Goal: Transaction & Acquisition: Purchase product/service

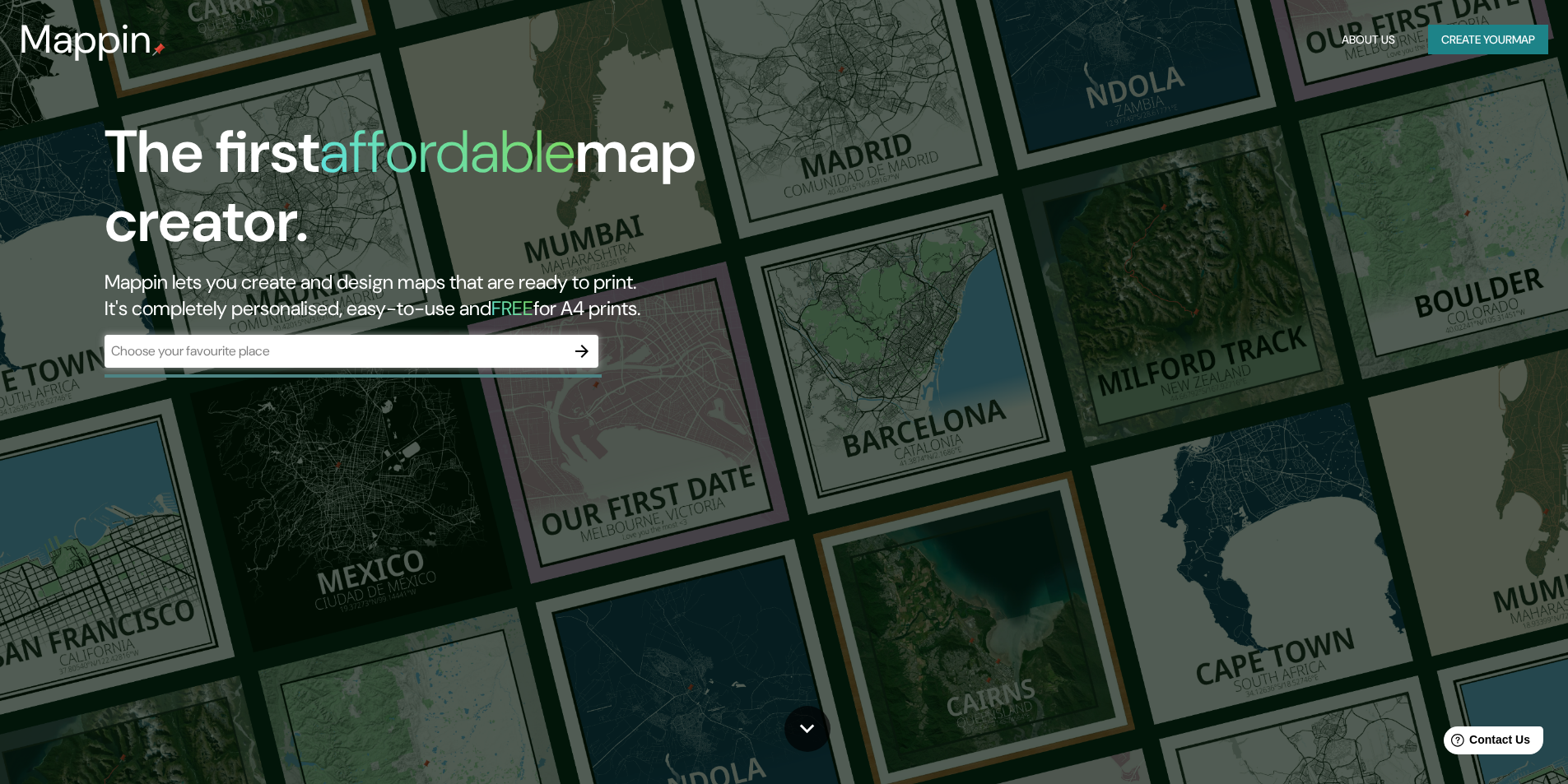
click at [364, 359] on div "​" at bounding box center [351, 352] width 493 height 33
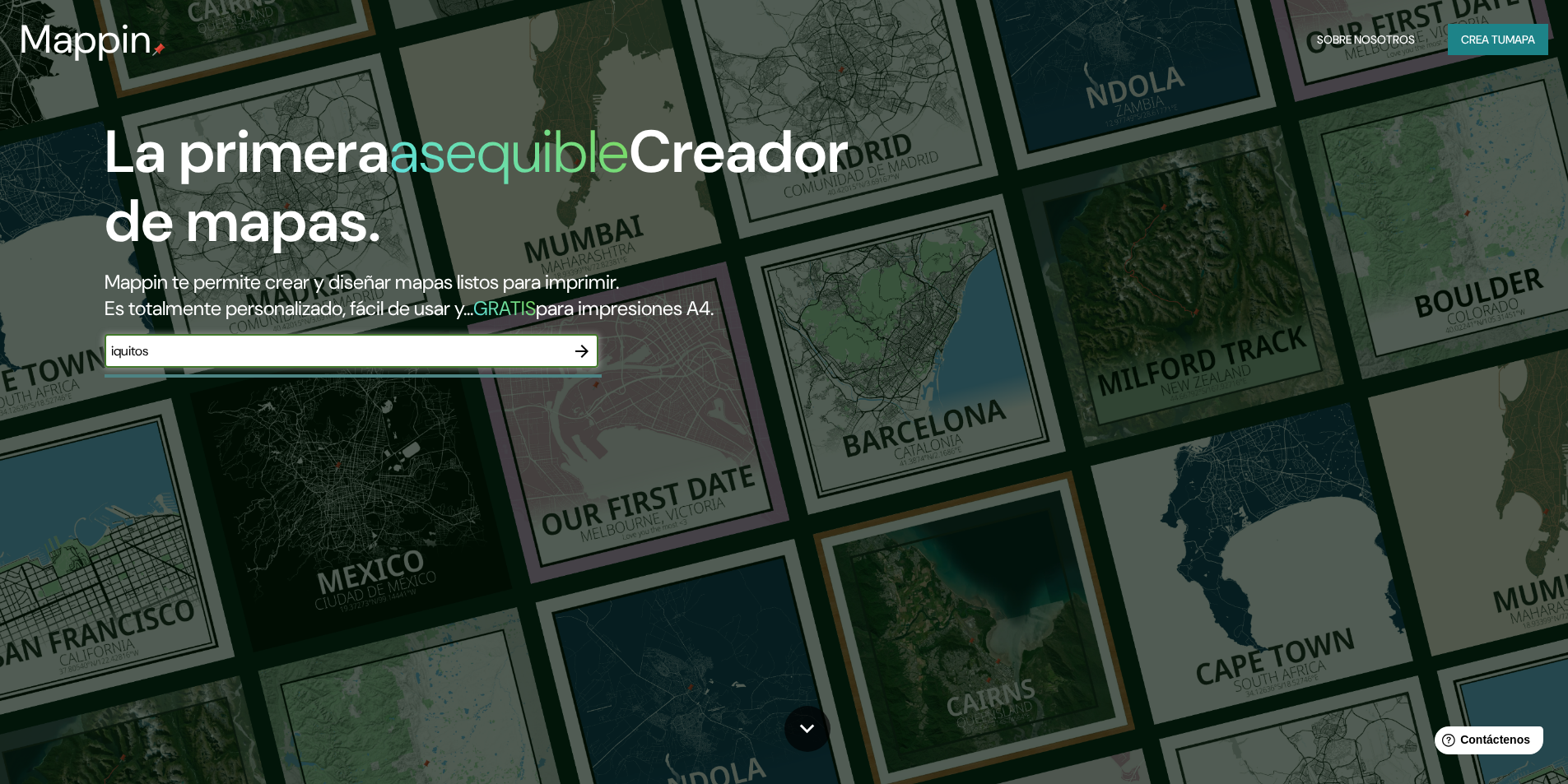
type input "iquitos"
click at [585, 347] on icon "button" at bounding box center [581, 351] width 19 height 19
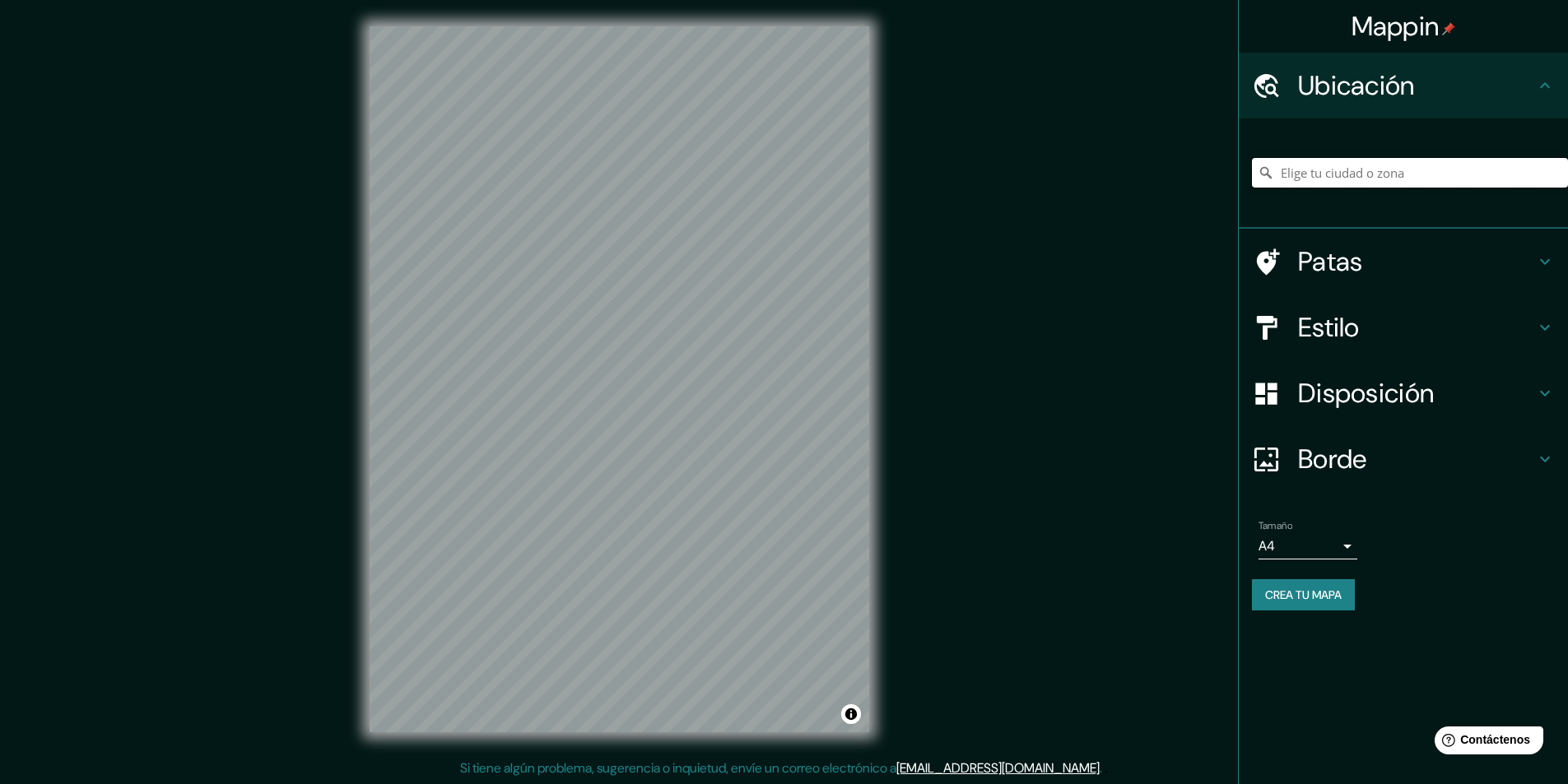
click at [1414, 182] on input "Elige tu ciudad o zona" at bounding box center [1410, 173] width 316 height 30
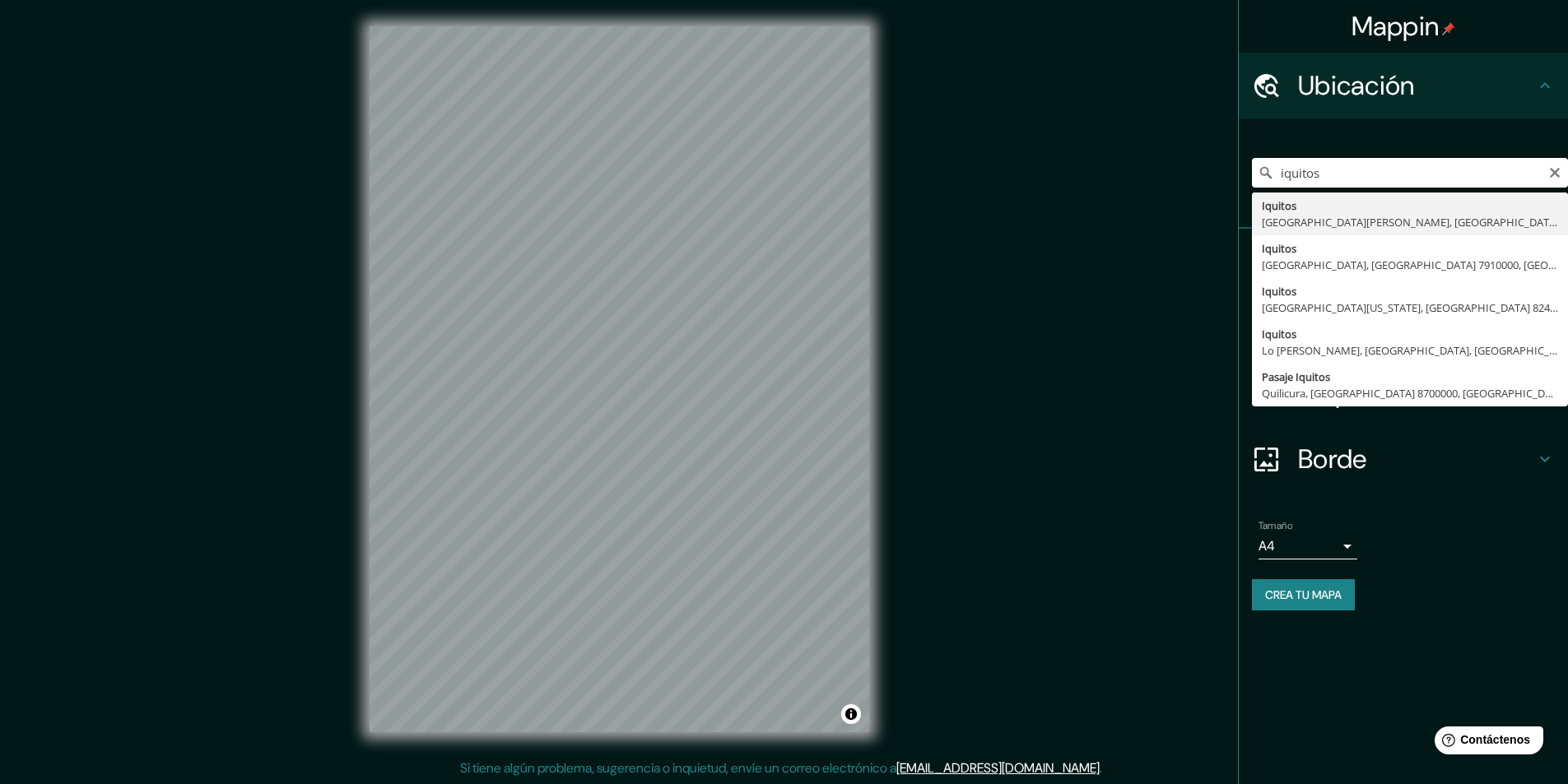
type input "Iquitos, [GEOGRAPHIC_DATA][PERSON_NAME], [GEOGRAPHIC_DATA]"
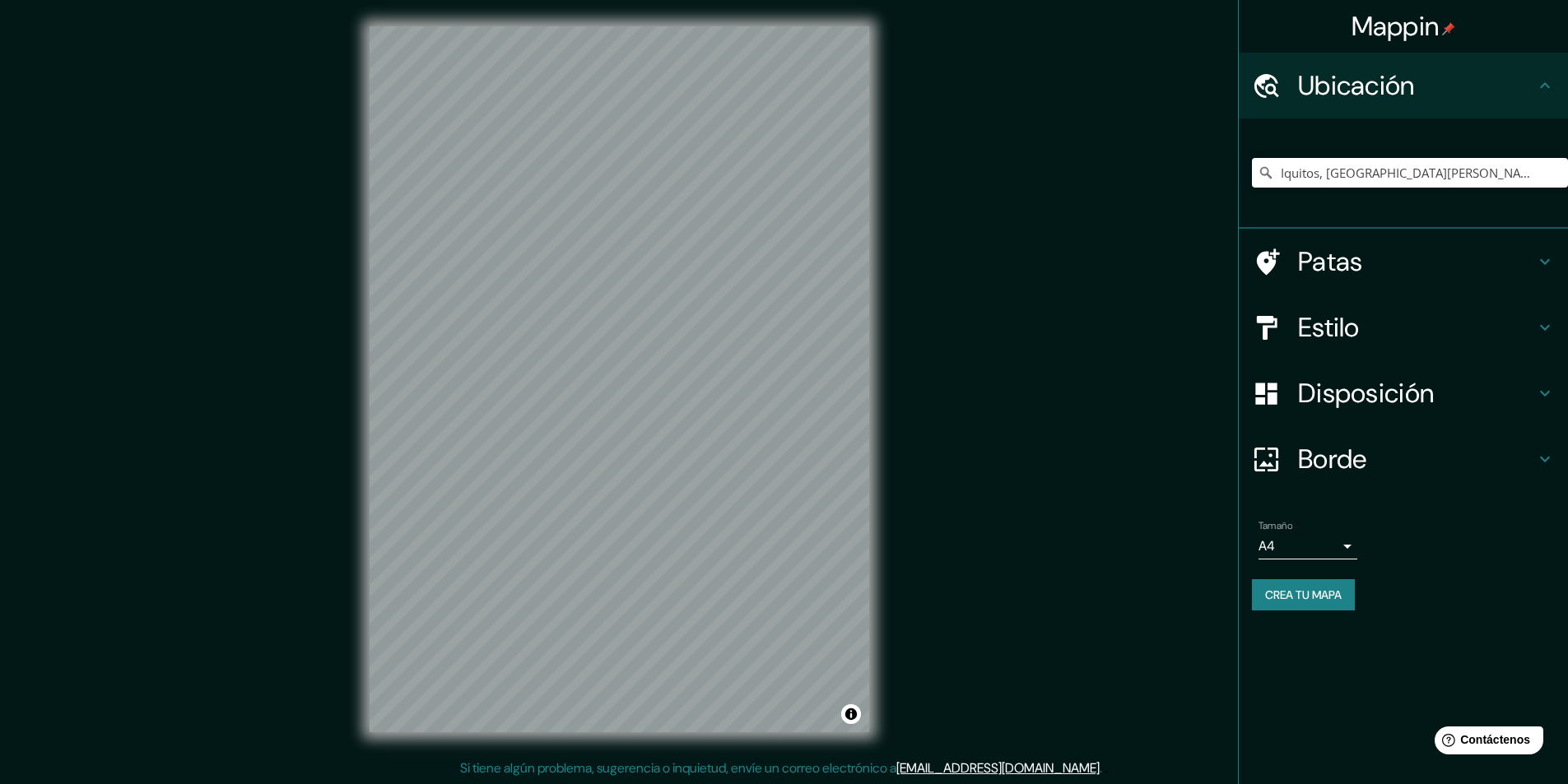
click at [1336, 310] on font "Estilo" at bounding box center [1329, 327] width 62 height 34
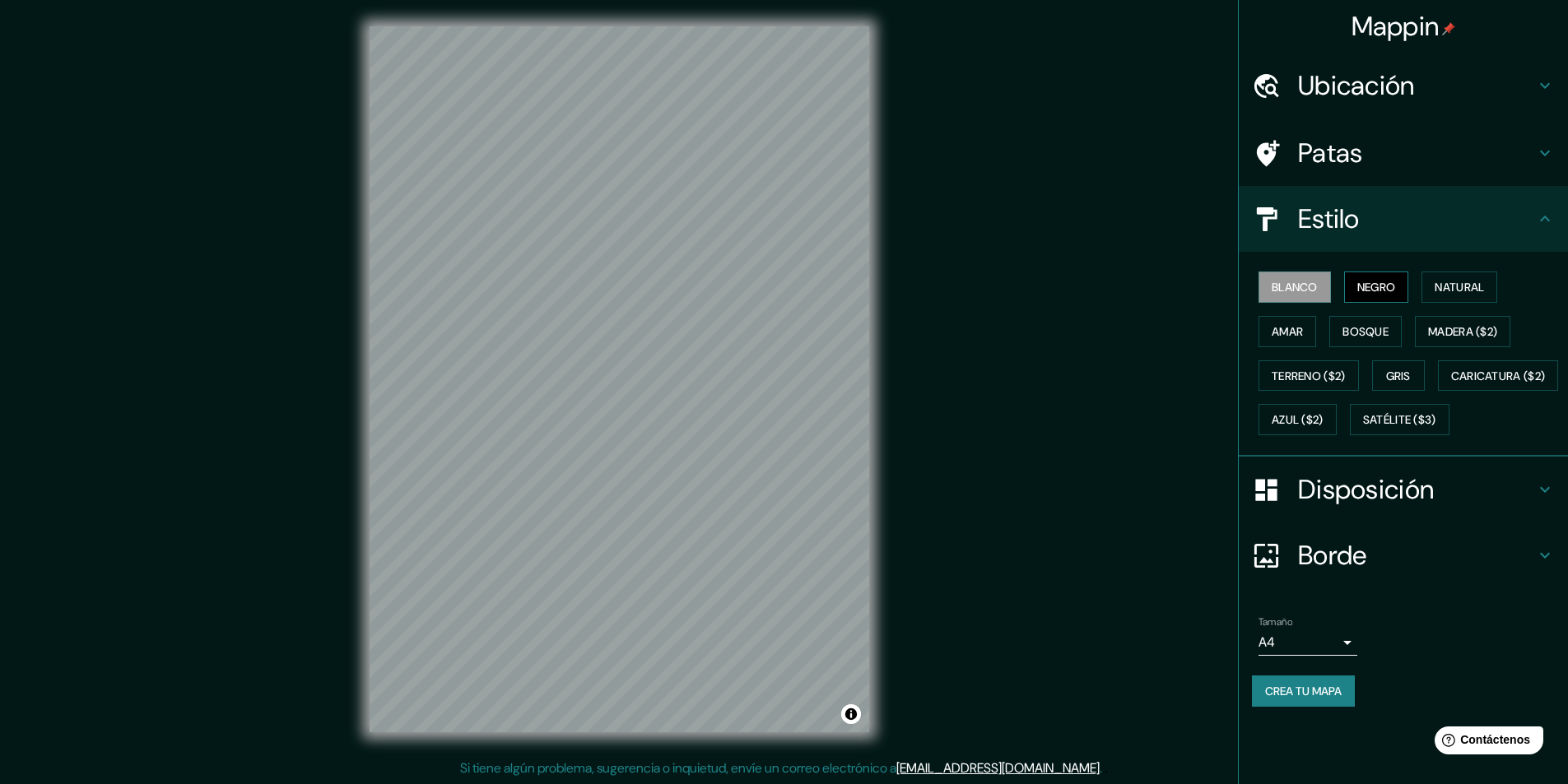
click at [1396, 282] on font "Negro" at bounding box center [1377, 287] width 39 height 15
click at [1453, 276] on font "Natural" at bounding box center [1459, 286] width 49 height 21
click at [1459, 320] on font "Madera ($2)" at bounding box center [1463, 331] width 69 height 21
click at [1386, 332] on font "Bosque" at bounding box center [1366, 332] width 46 height 15
click at [1287, 325] on font "Amar" at bounding box center [1287, 332] width 31 height 15
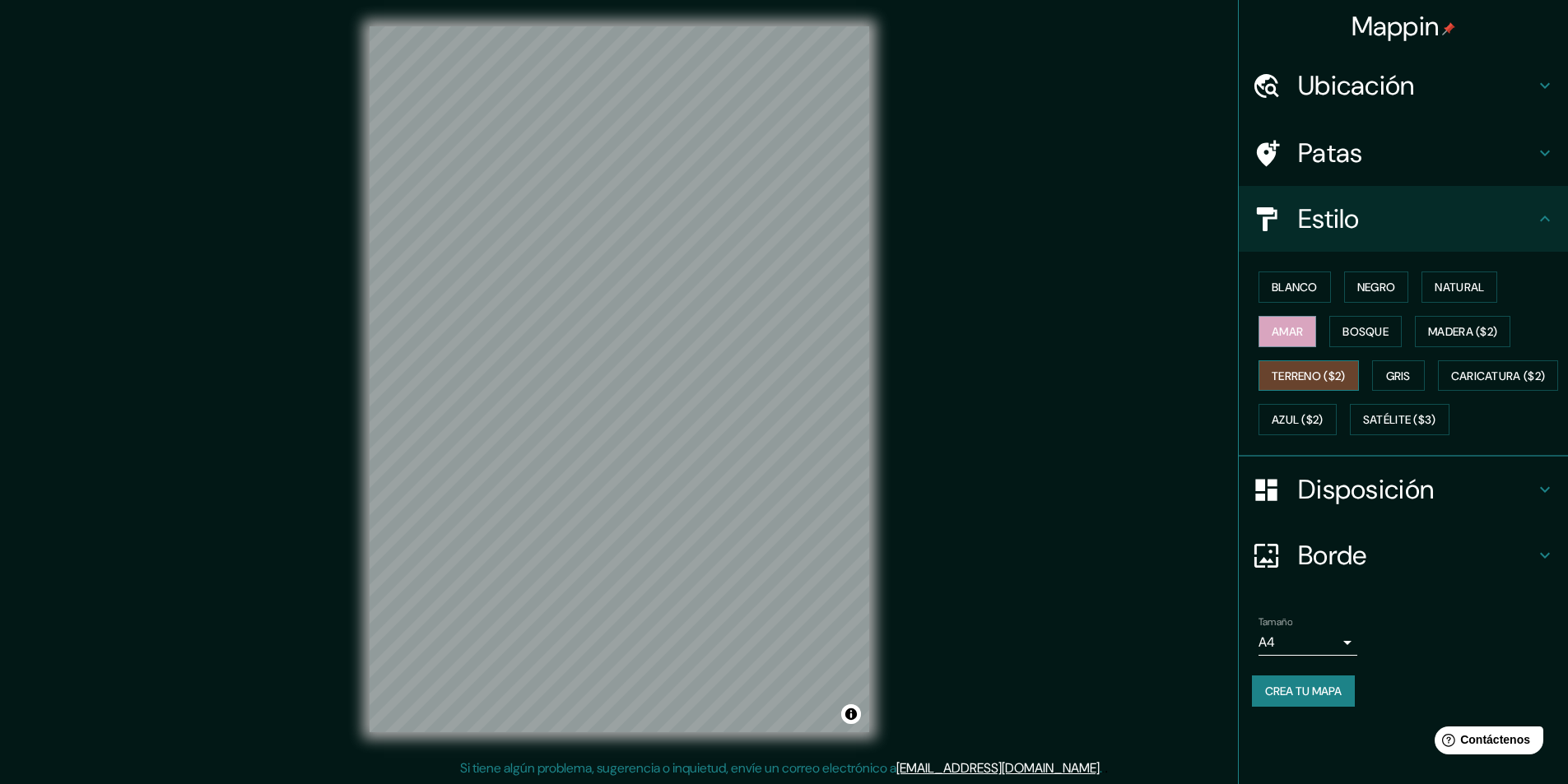
click at [1303, 380] on font "Terreno ($2)" at bounding box center [1308, 376] width 74 height 15
click at [1420, 381] on button "Gris" at bounding box center [1398, 376] width 53 height 31
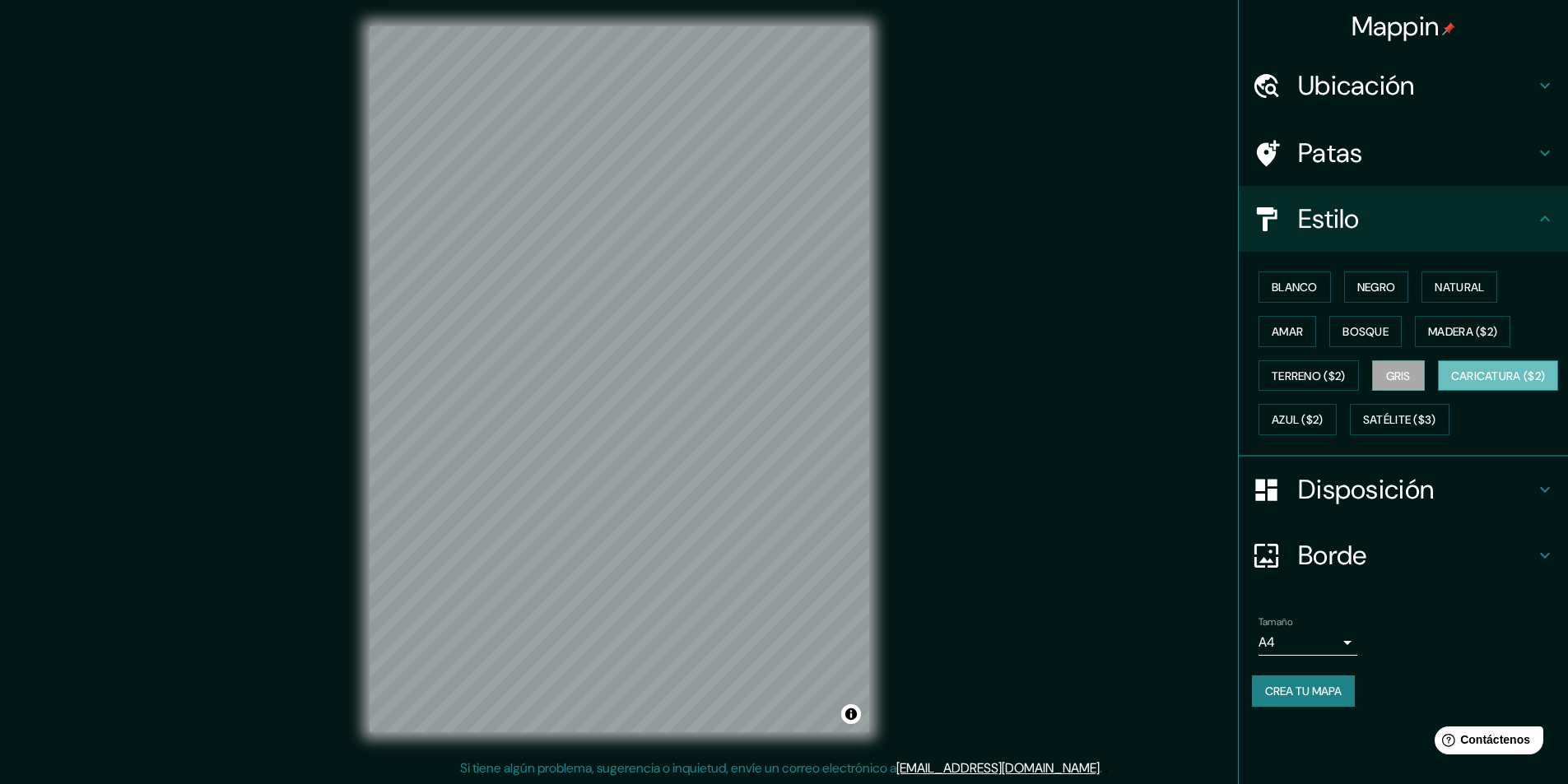
click at [1452, 387] on font "Caricatura ($2)" at bounding box center [1499, 376] width 94 height 21
click at [1323, 415] on font "Azul ($2)" at bounding box center [1297, 420] width 52 height 15
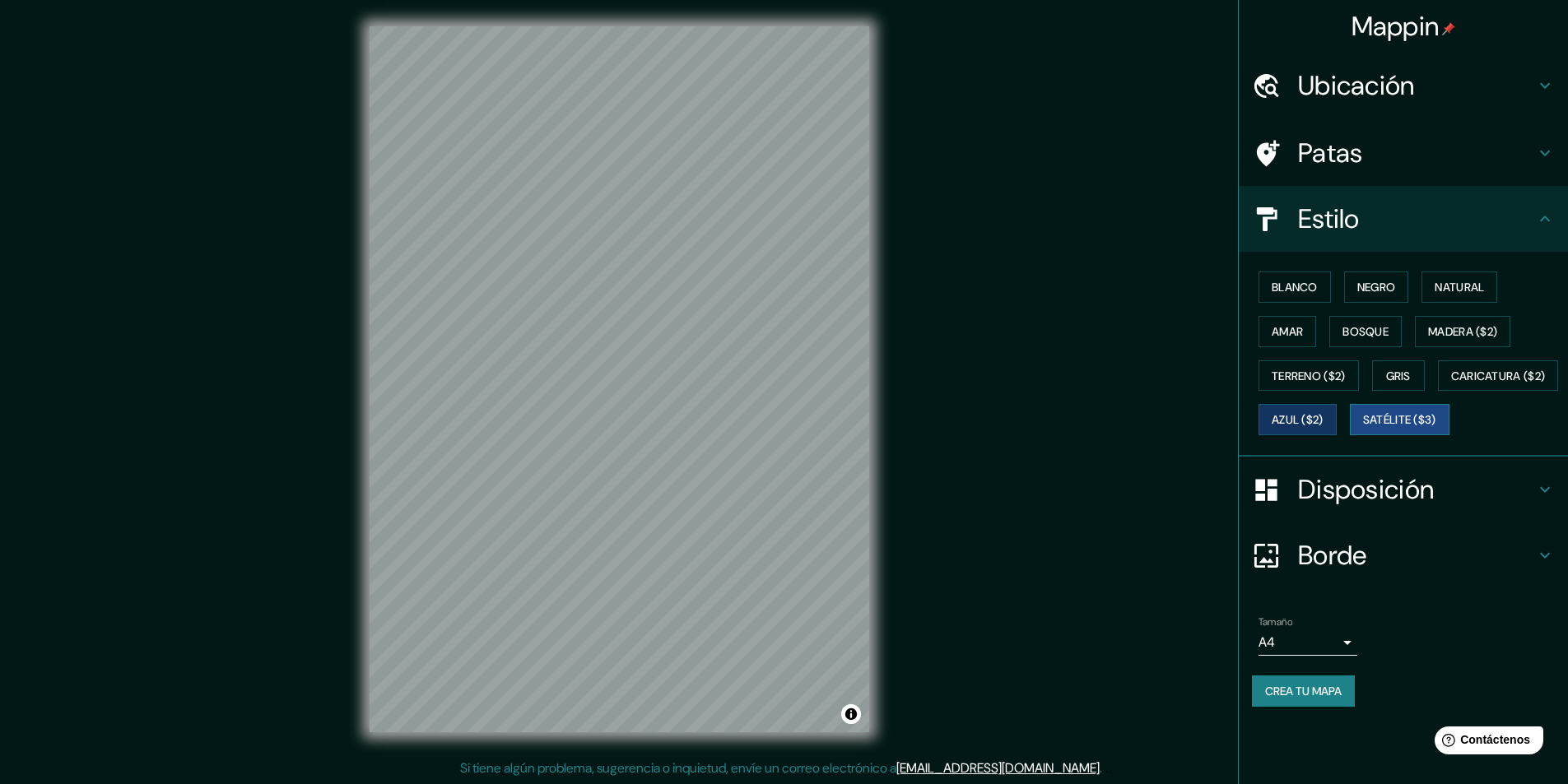
click at [1363, 428] on font "Satélite ($3)" at bounding box center [1399, 420] width 73 height 15
click at [1323, 415] on font "Azul ($2)" at bounding box center [1297, 420] width 52 height 15
click at [1458, 333] on font "Madera ($2)" at bounding box center [1463, 332] width 69 height 15
click at [1407, 337] on div "Blanco Negro Natural Amar Bosque Madera ($2) Terreno ($2) Gris Caricatura ($2) …" at bounding box center [1410, 354] width 316 height 177
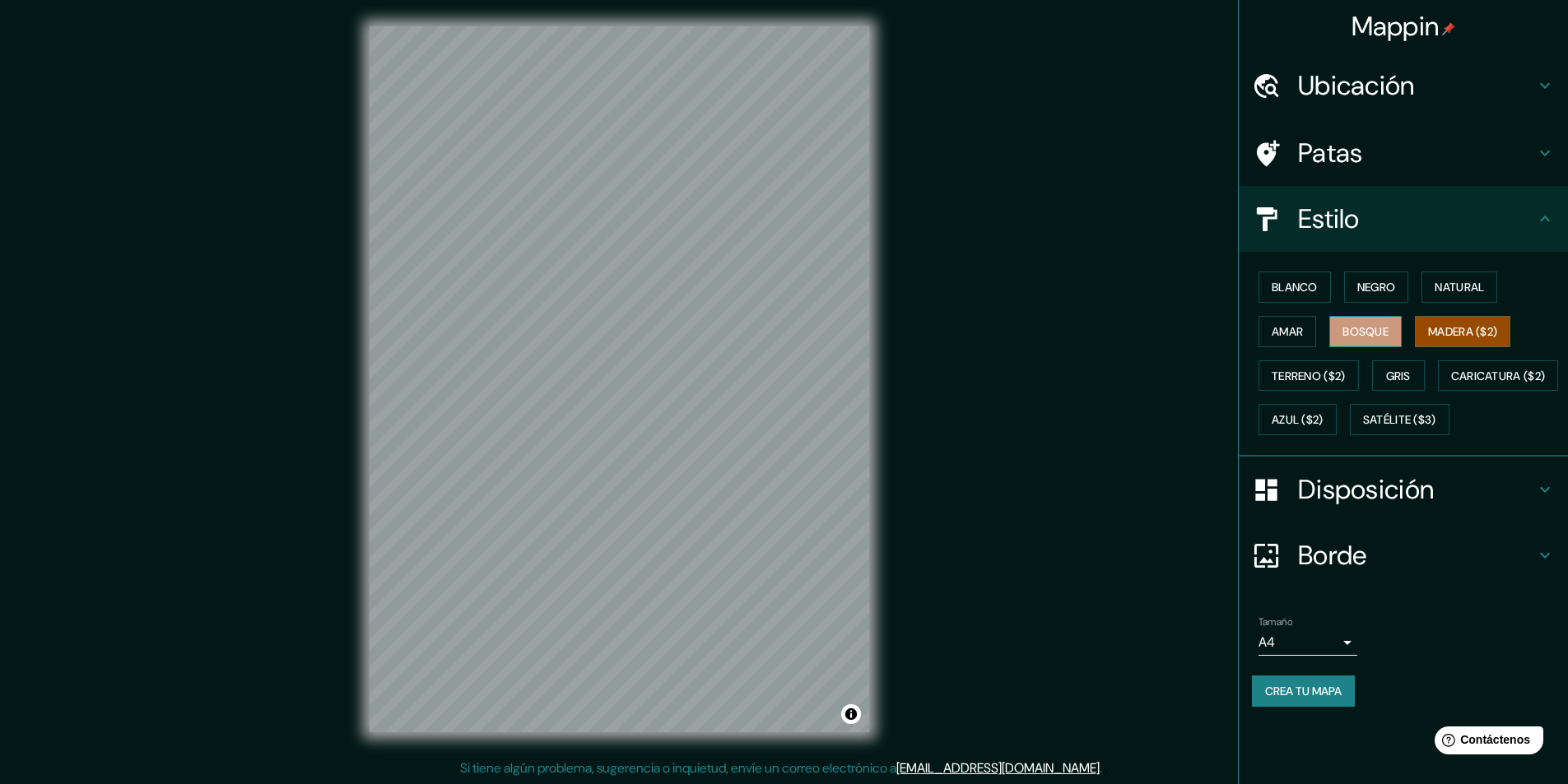
click at [1389, 335] on font "Bosque" at bounding box center [1366, 332] width 46 height 15
click at [1316, 344] on button "Amar" at bounding box center [1287, 332] width 57 height 31
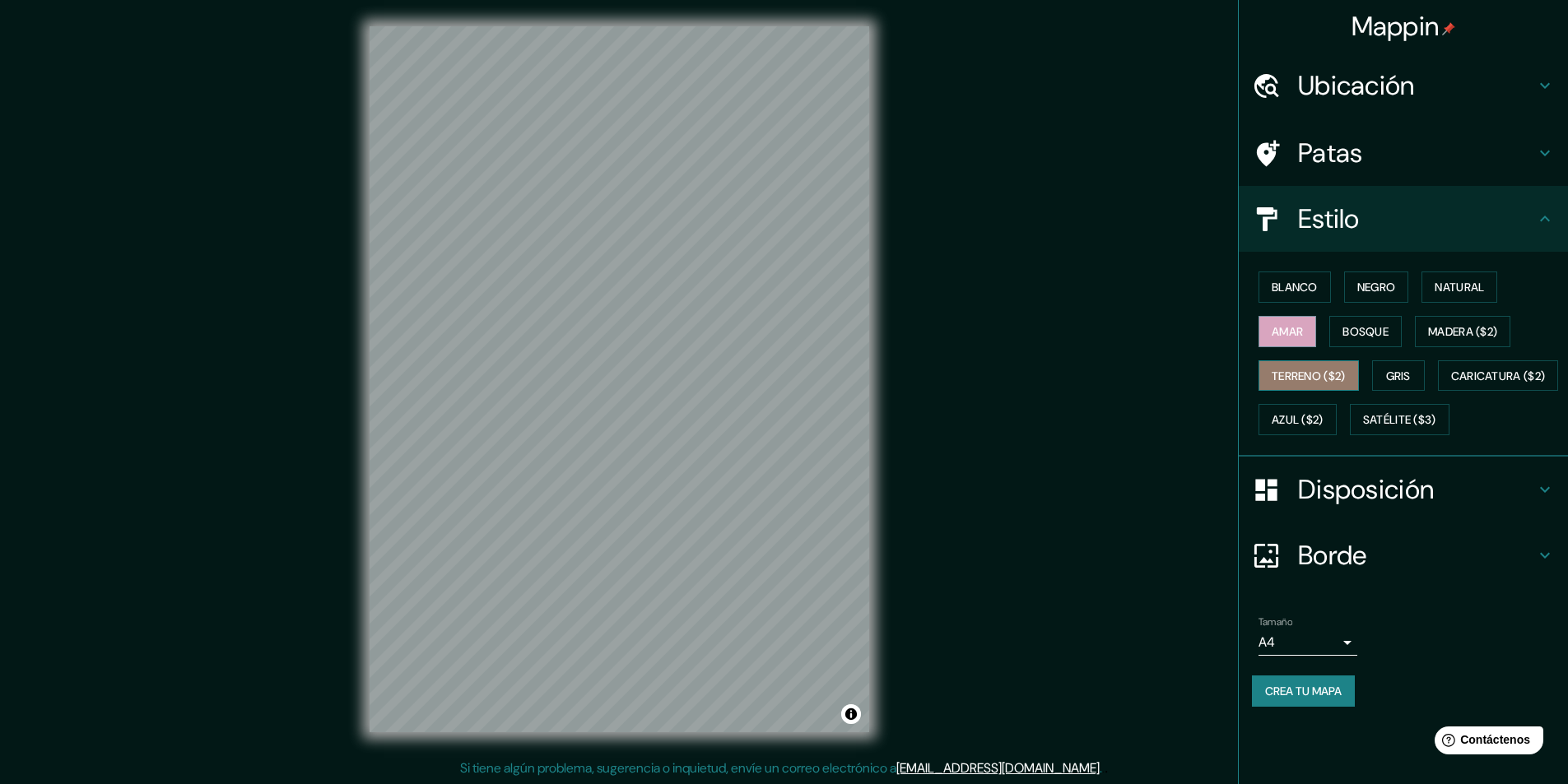
click at [1322, 366] on font "Terreno ($2)" at bounding box center [1308, 376] width 74 height 21
click at [1385, 372] on button "Gris" at bounding box center [1398, 376] width 53 height 31
click at [1445, 283] on font "Natural" at bounding box center [1459, 287] width 49 height 15
click at [1394, 286] on font "Negro" at bounding box center [1377, 287] width 39 height 15
click at [1296, 288] on font "Blanco" at bounding box center [1295, 287] width 46 height 15
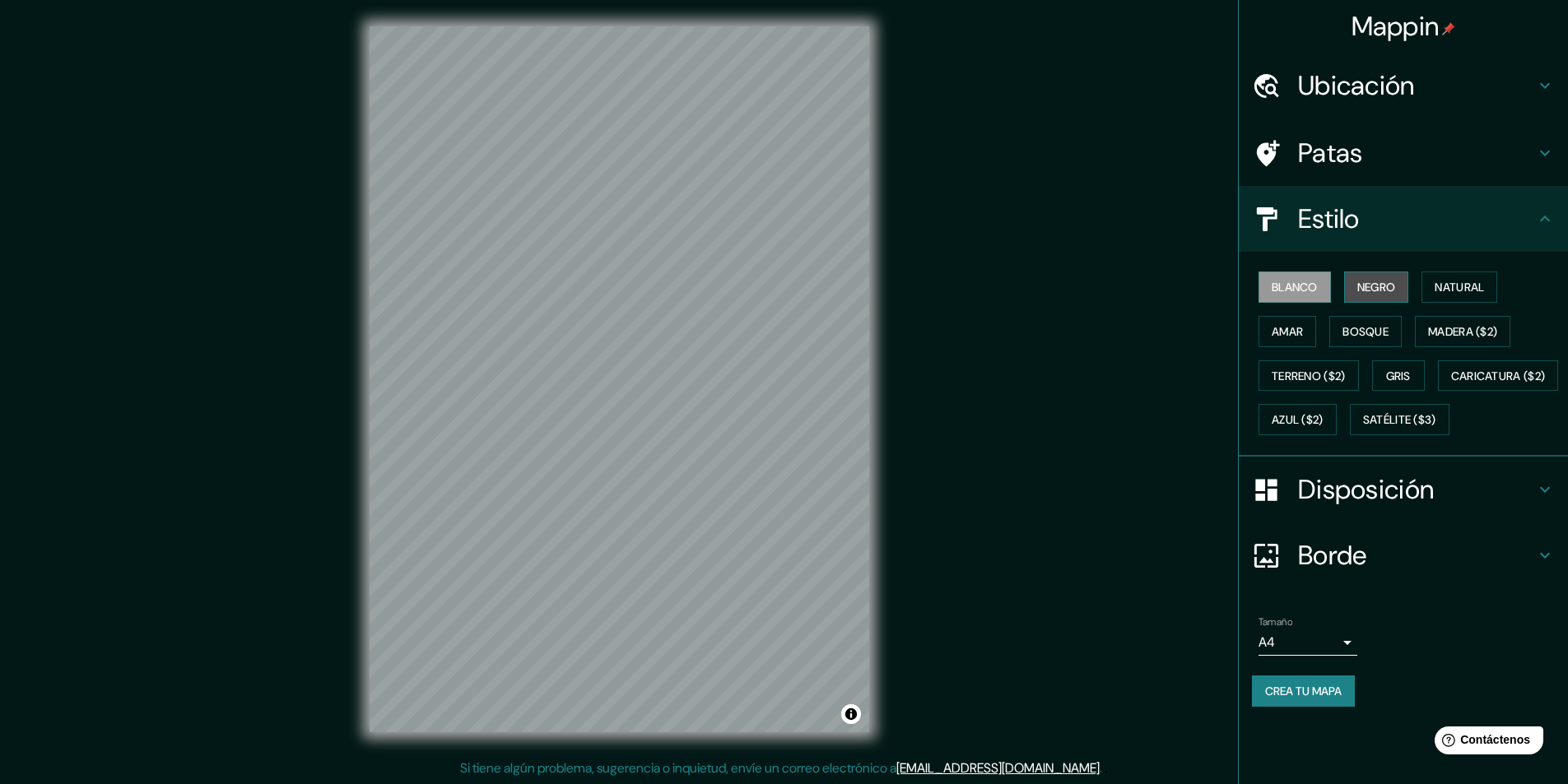
click at [1356, 285] on button "Negro" at bounding box center [1377, 287] width 65 height 31
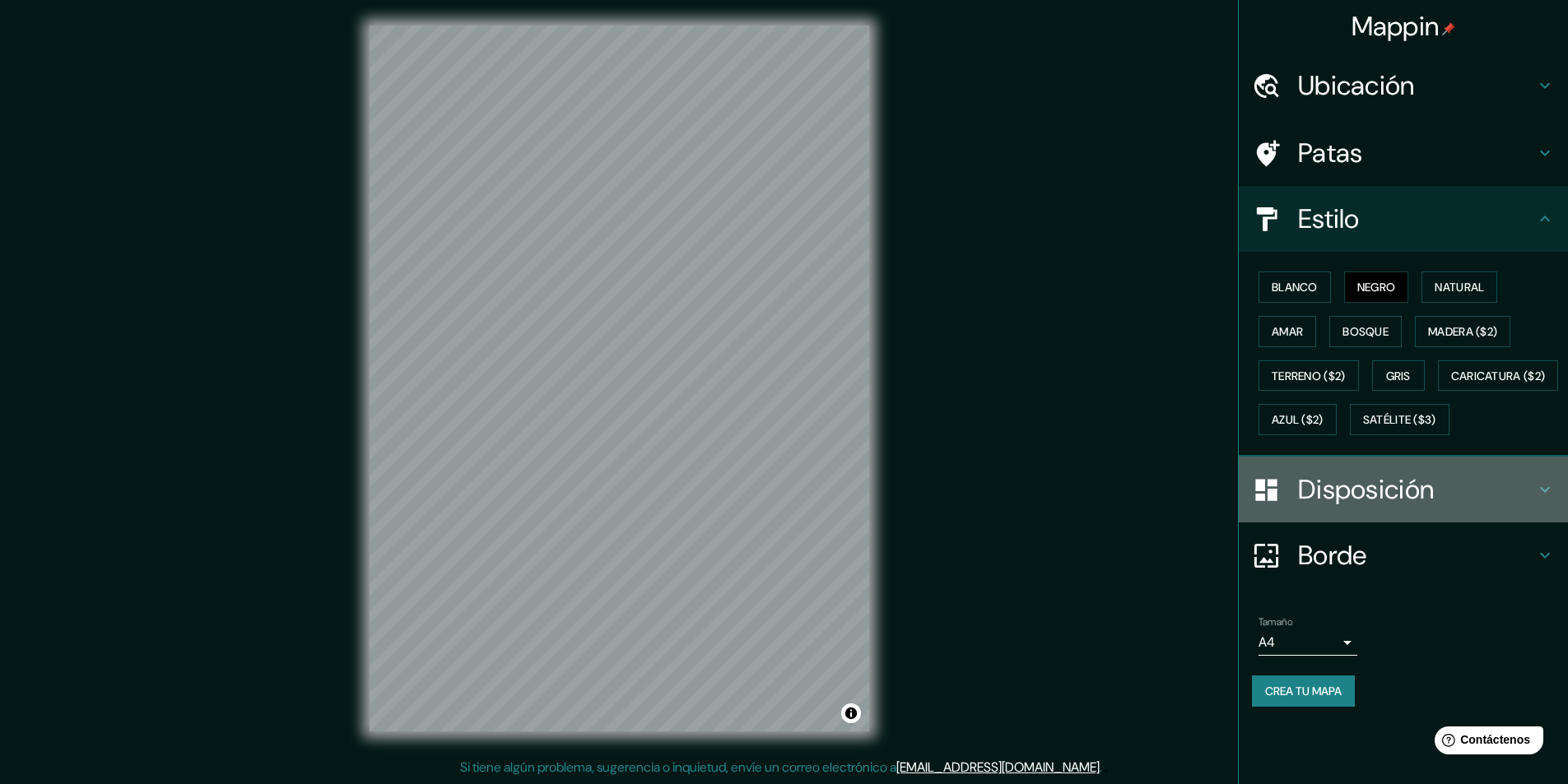
click at [1380, 507] on font "Disposición" at bounding box center [1366, 488] width 136 height 34
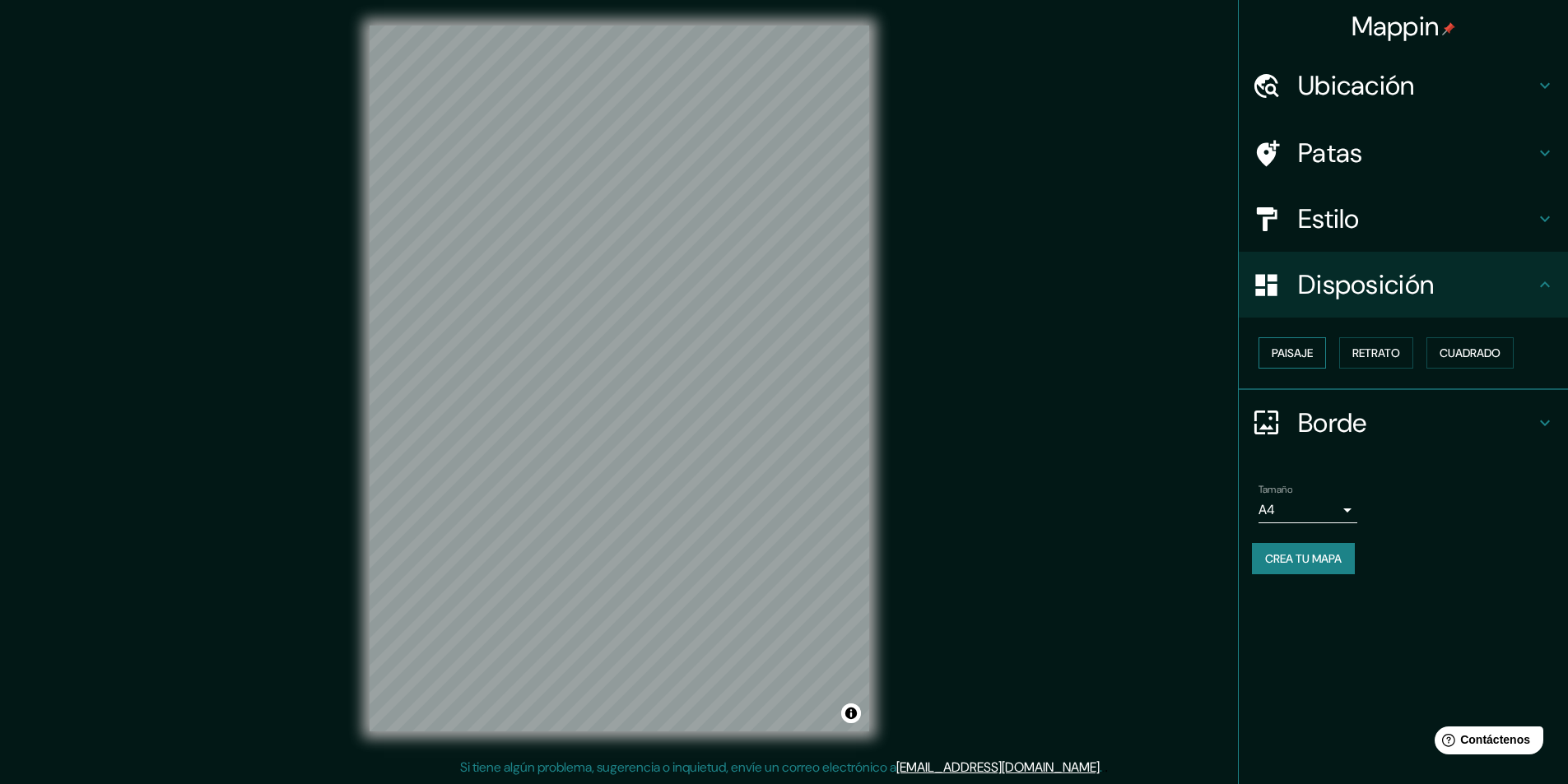
click at [1303, 353] on font "Paisaje" at bounding box center [1292, 353] width 42 height 15
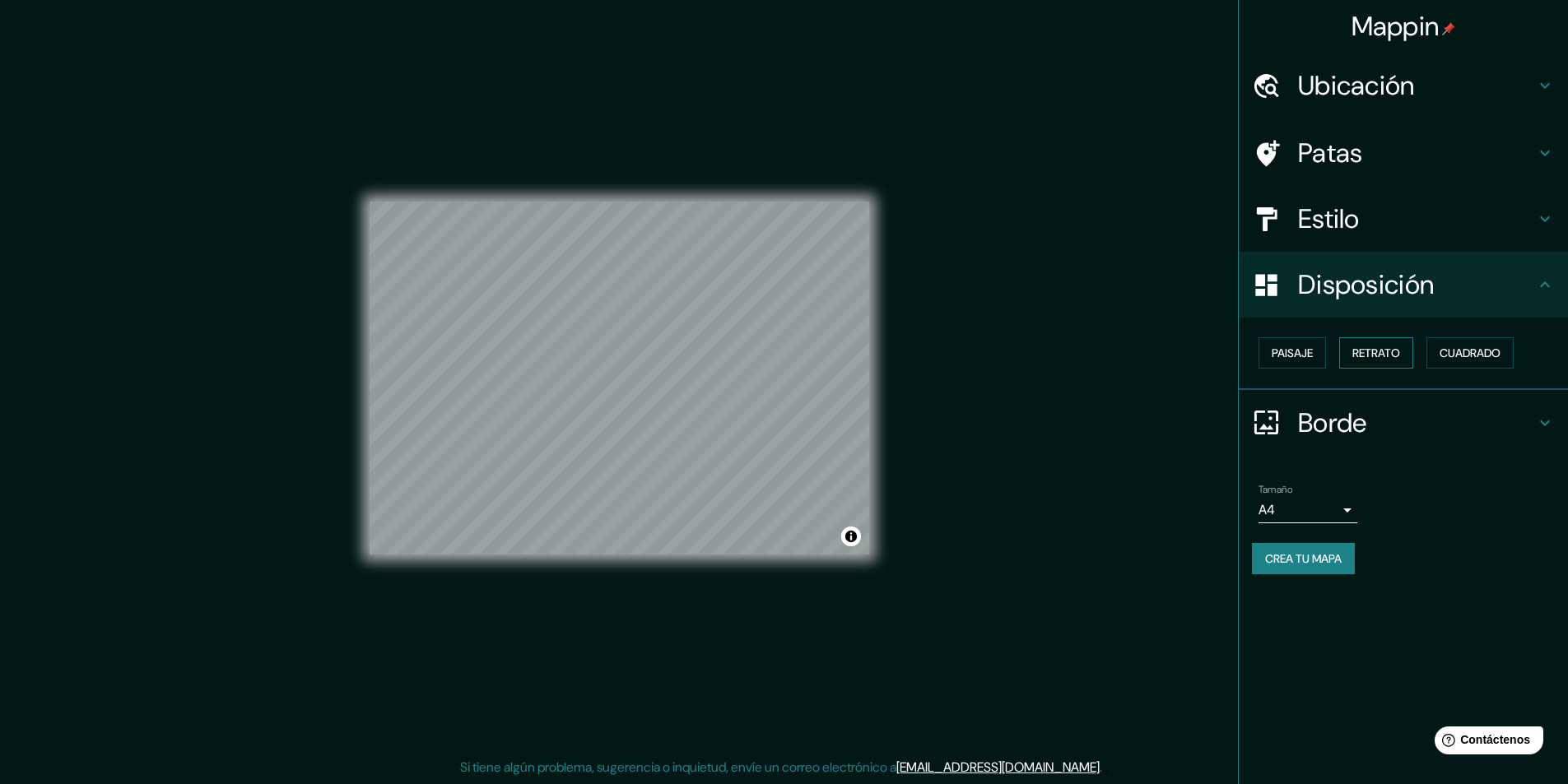
click at [1372, 353] on font "Retrato" at bounding box center [1377, 353] width 48 height 15
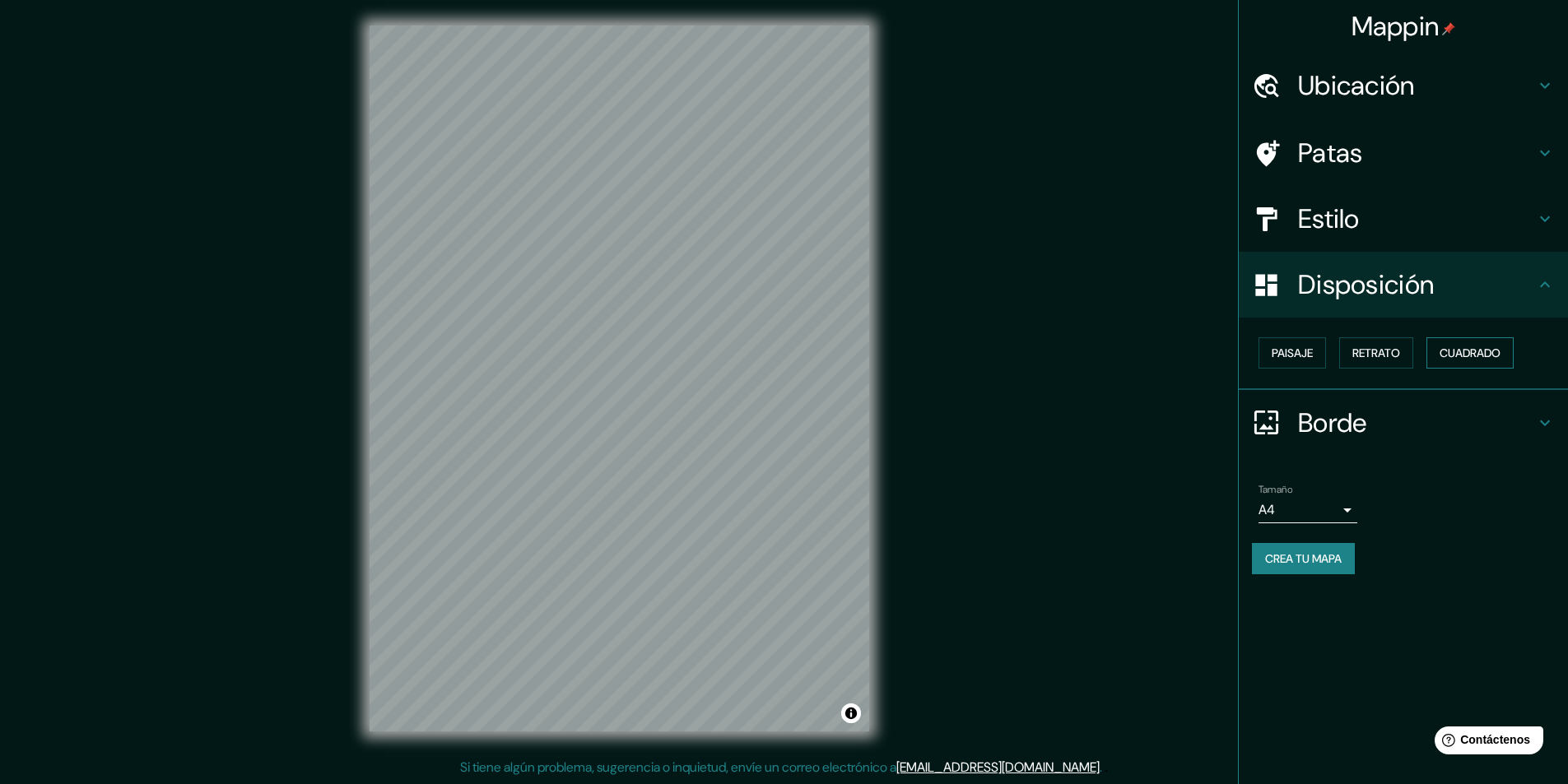
click at [1471, 341] on button "Cuadrado" at bounding box center [1470, 353] width 87 height 31
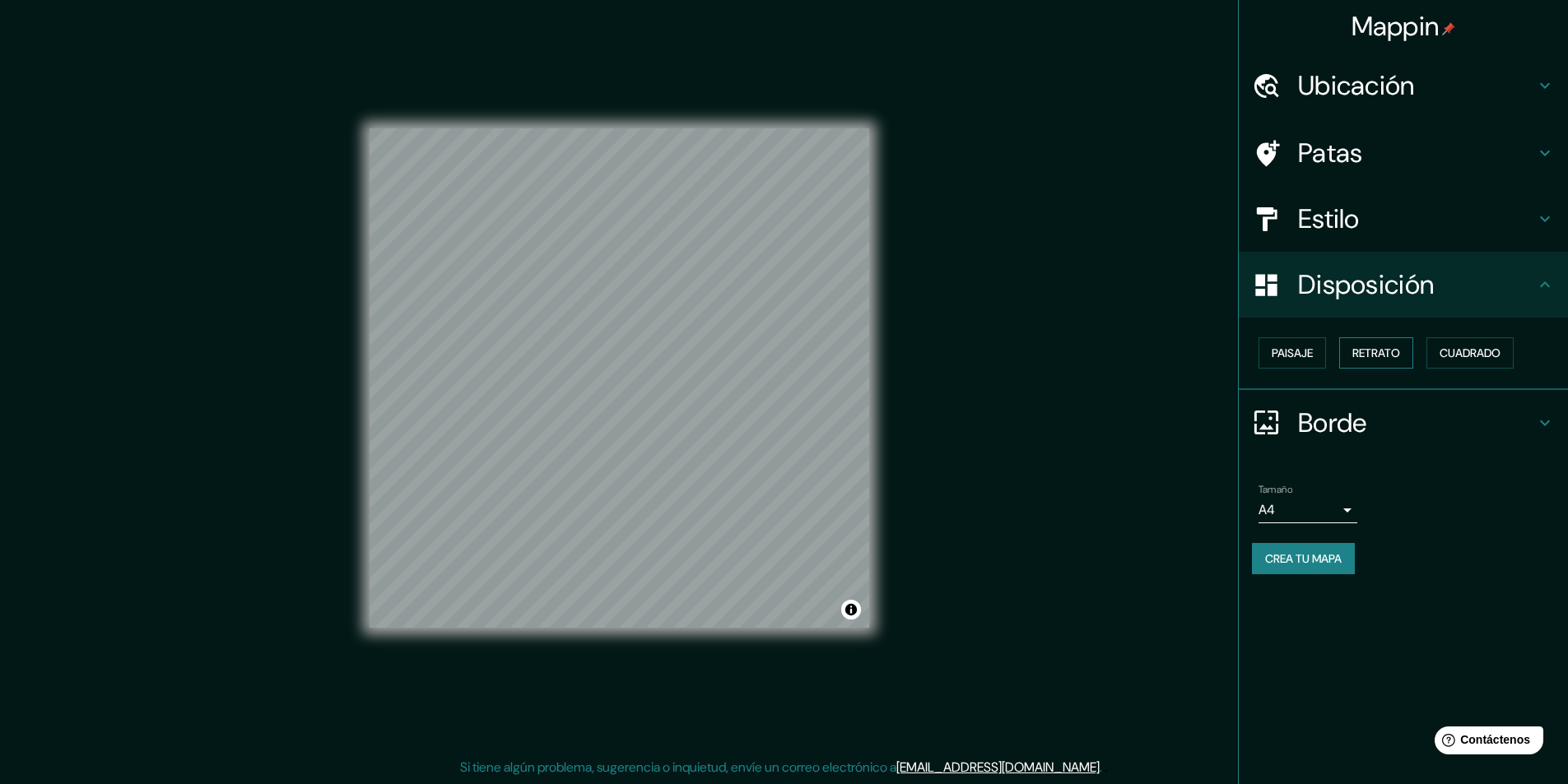
click at [1356, 357] on font "Retrato" at bounding box center [1377, 353] width 48 height 15
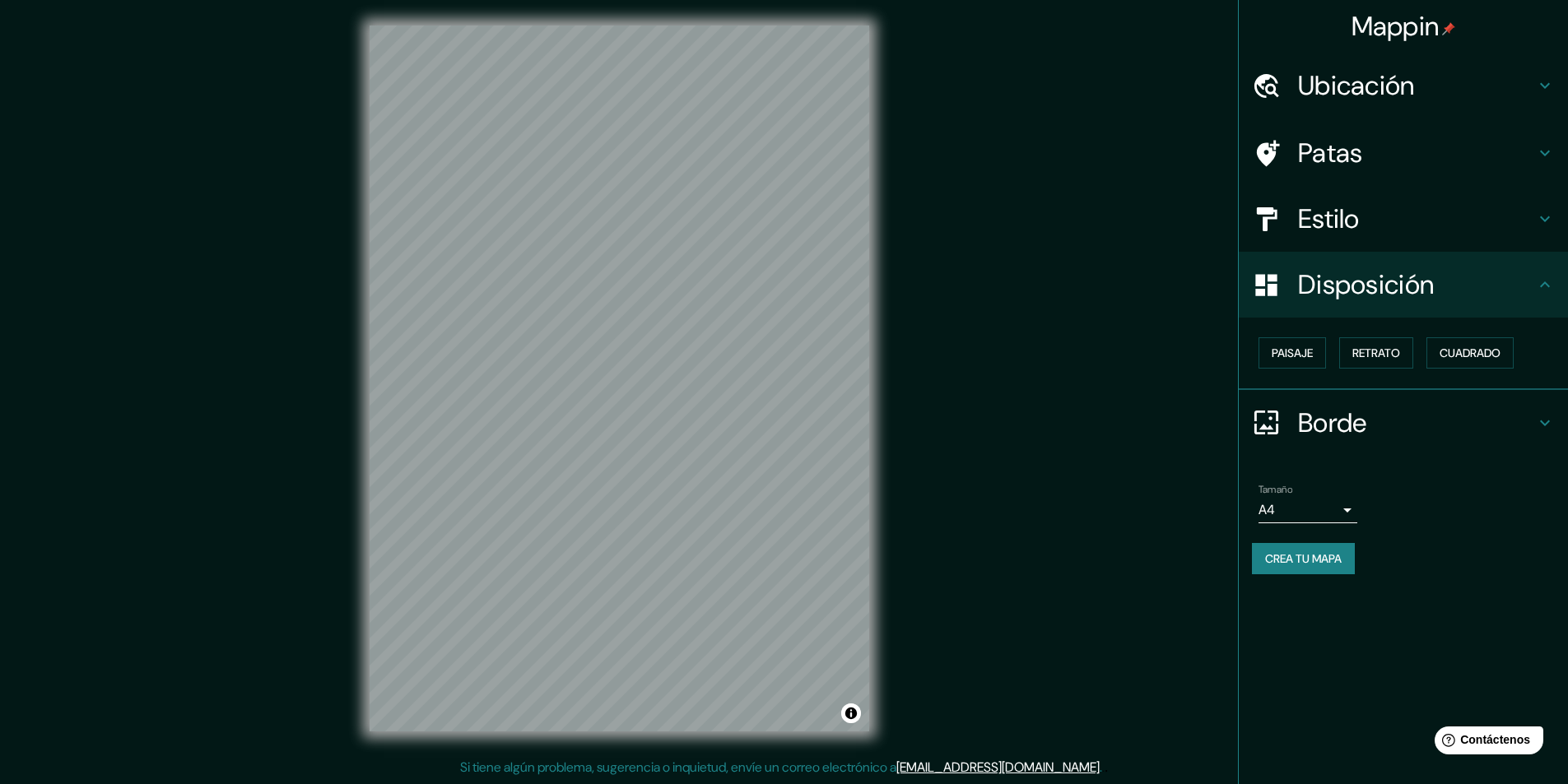
click at [1358, 426] on font "Borde" at bounding box center [1332, 422] width 69 height 34
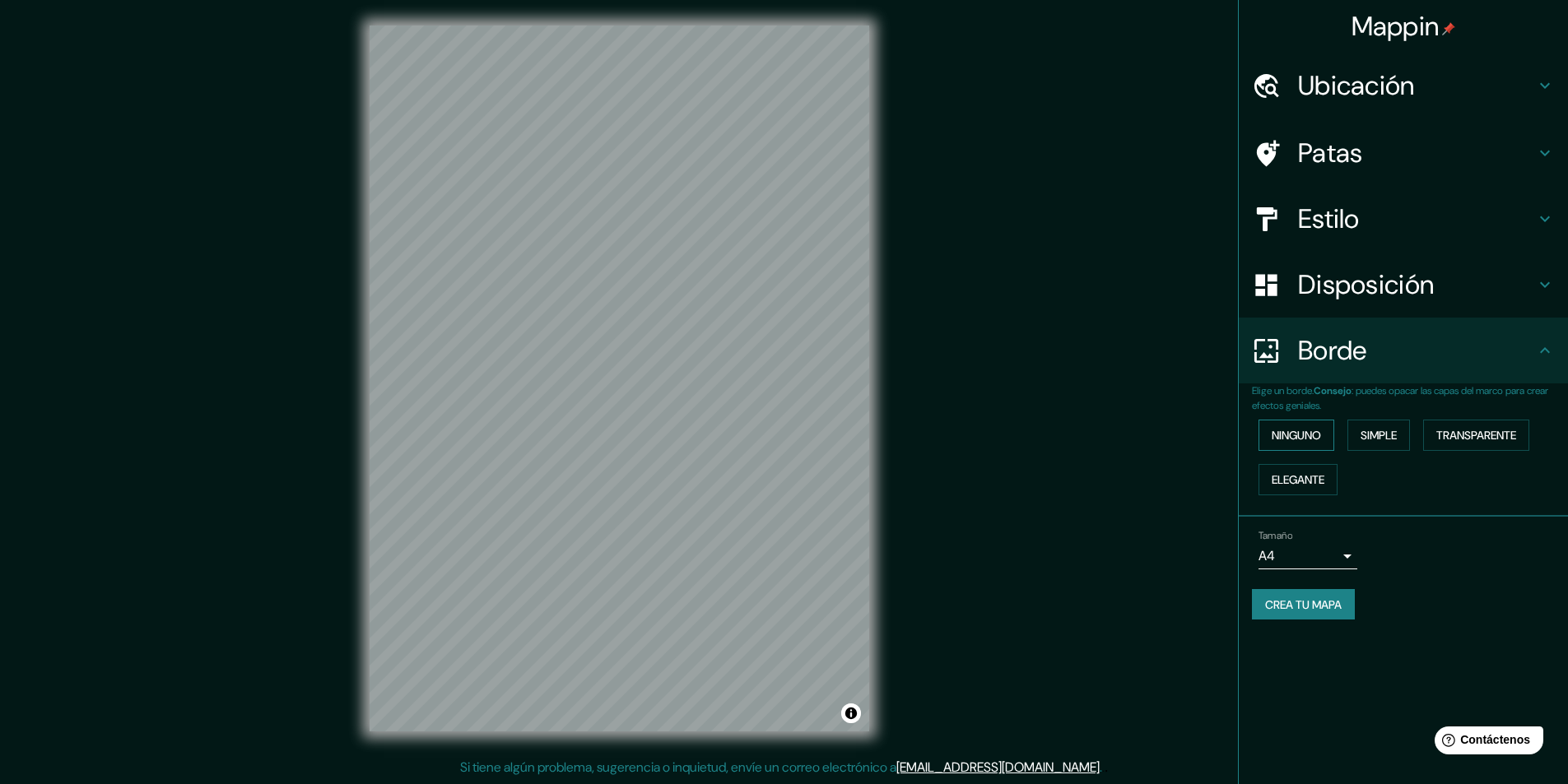
click at [1301, 435] on font "Ninguno" at bounding box center [1295, 435] width 49 height 15
click at [1324, 475] on font "Elegante" at bounding box center [1297, 479] width 53 height 15
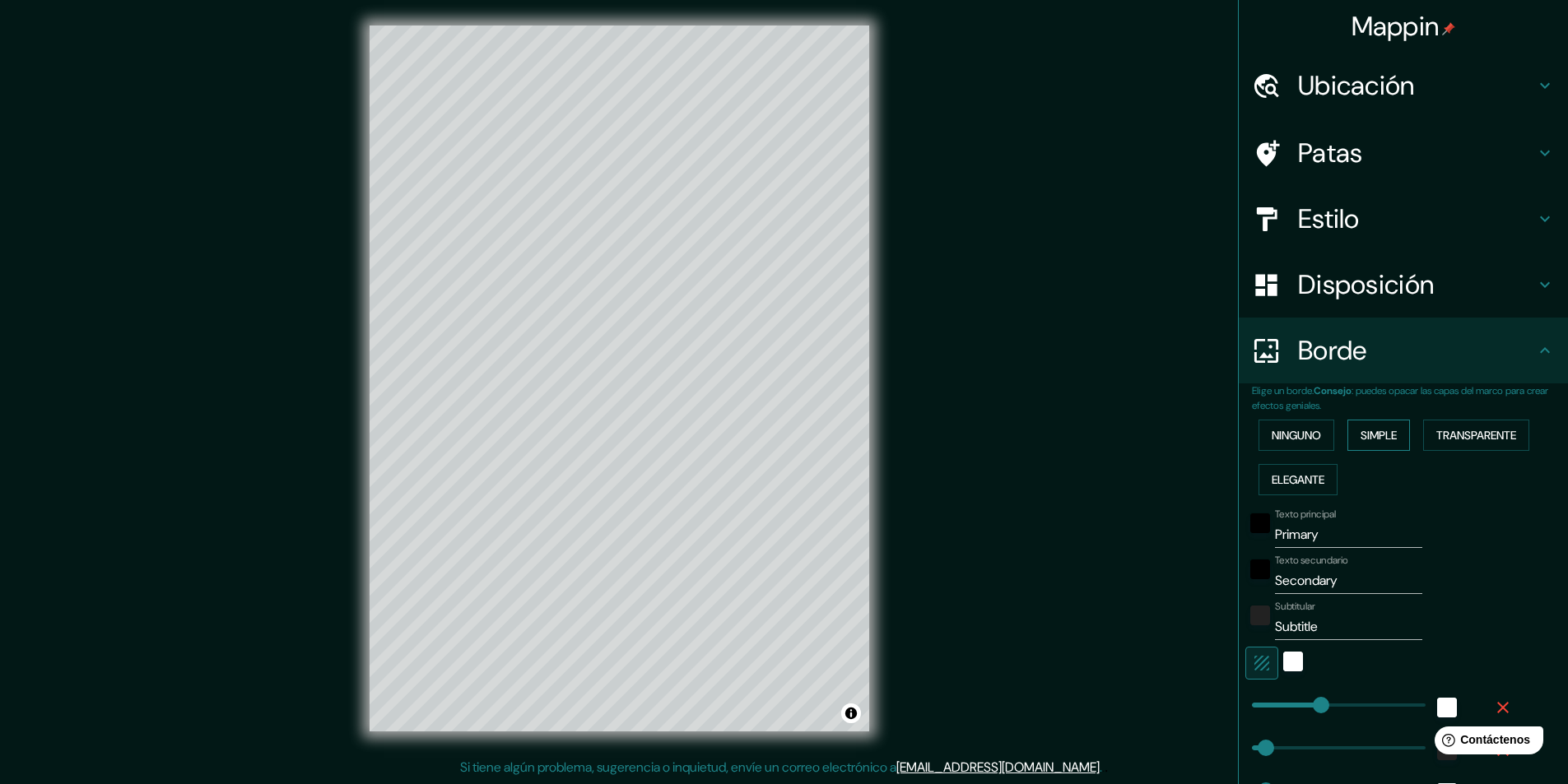
click at [1367, 440] on font "Simple" at bounding box center [1379, 435] width 36 height 15
click at [1483, 439] on font "Transparente" at bounding box center [1477, 435] width 79 height 15
click at [1303, 439] on font "Ninguno" at bounding box center [1295, 435] width 49 height 15
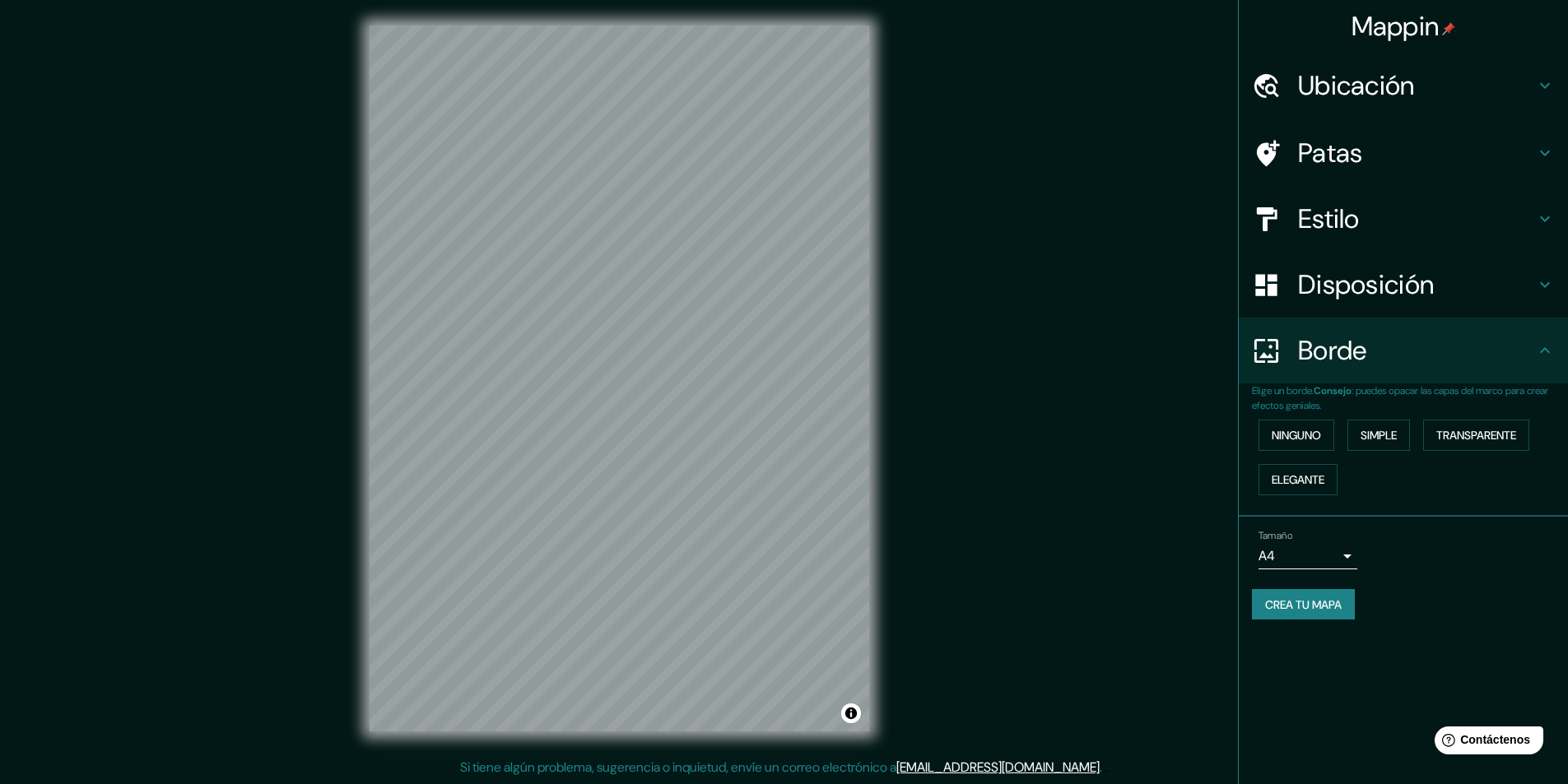
scroll to position [0, 0]
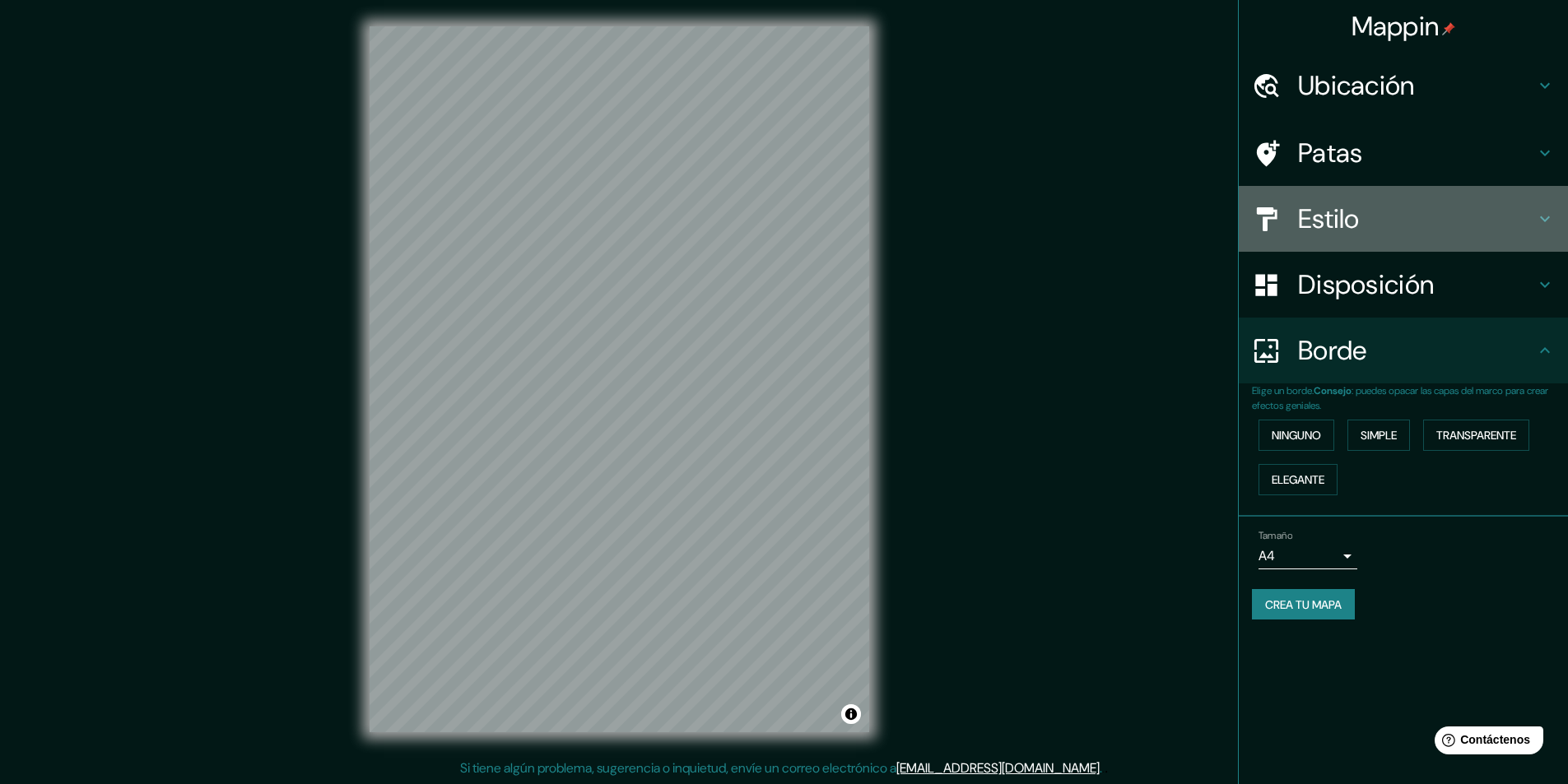
click at [1366, 207] on h4 "Estilo" at bounding box center [1416, 219] width 237 height 33
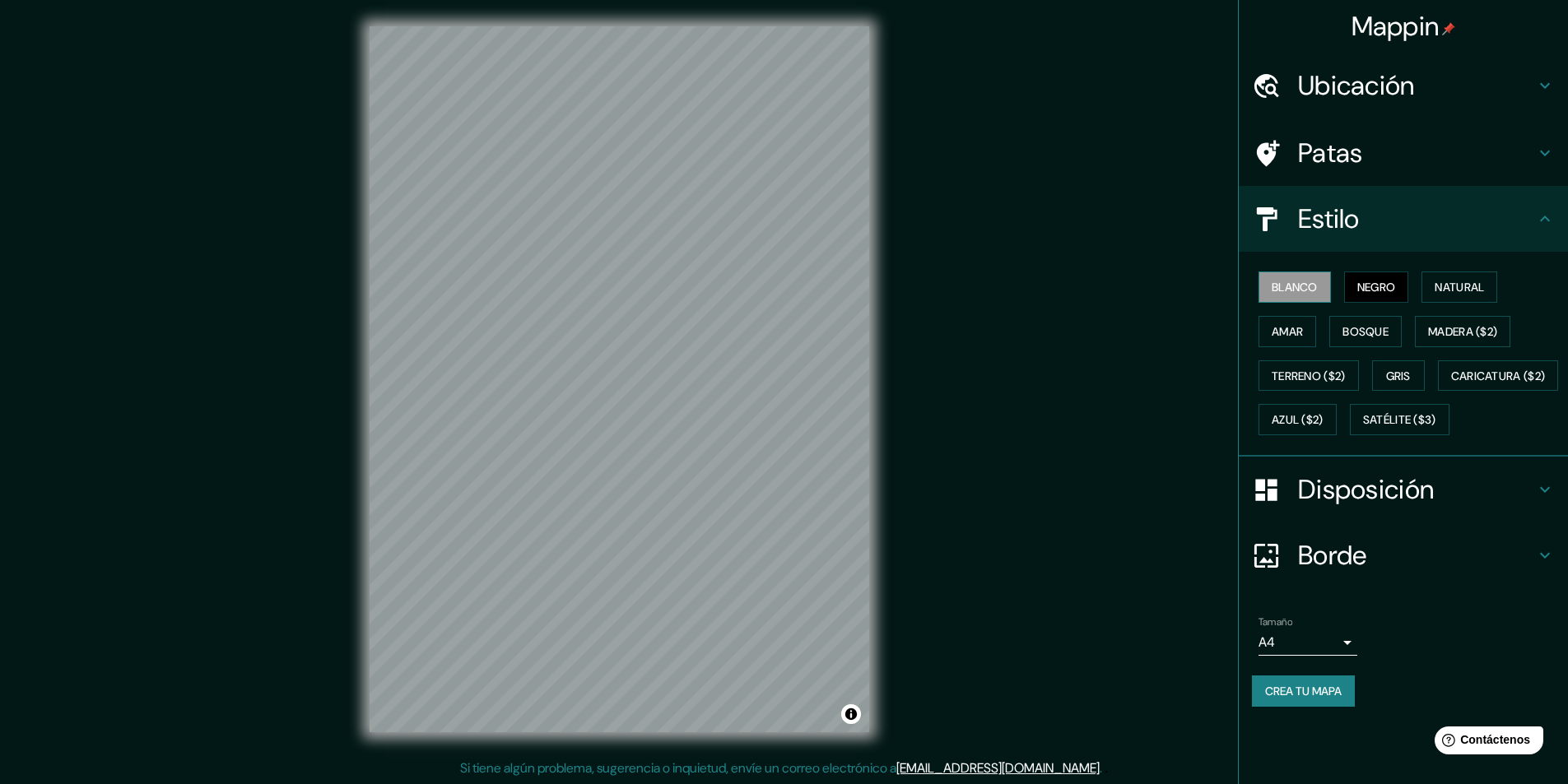
click at [1306, 288] on font "Blanco" at bounding box center [1295, 287] width 46 height 15
click at [1324, 698] on font "Crea tu mapa" at bounding box center [1303, 691] width 77 height 15
click at [1315, 698] on font "Crea tu mapa" at bounding box center [1303, 691] width 77 height 15
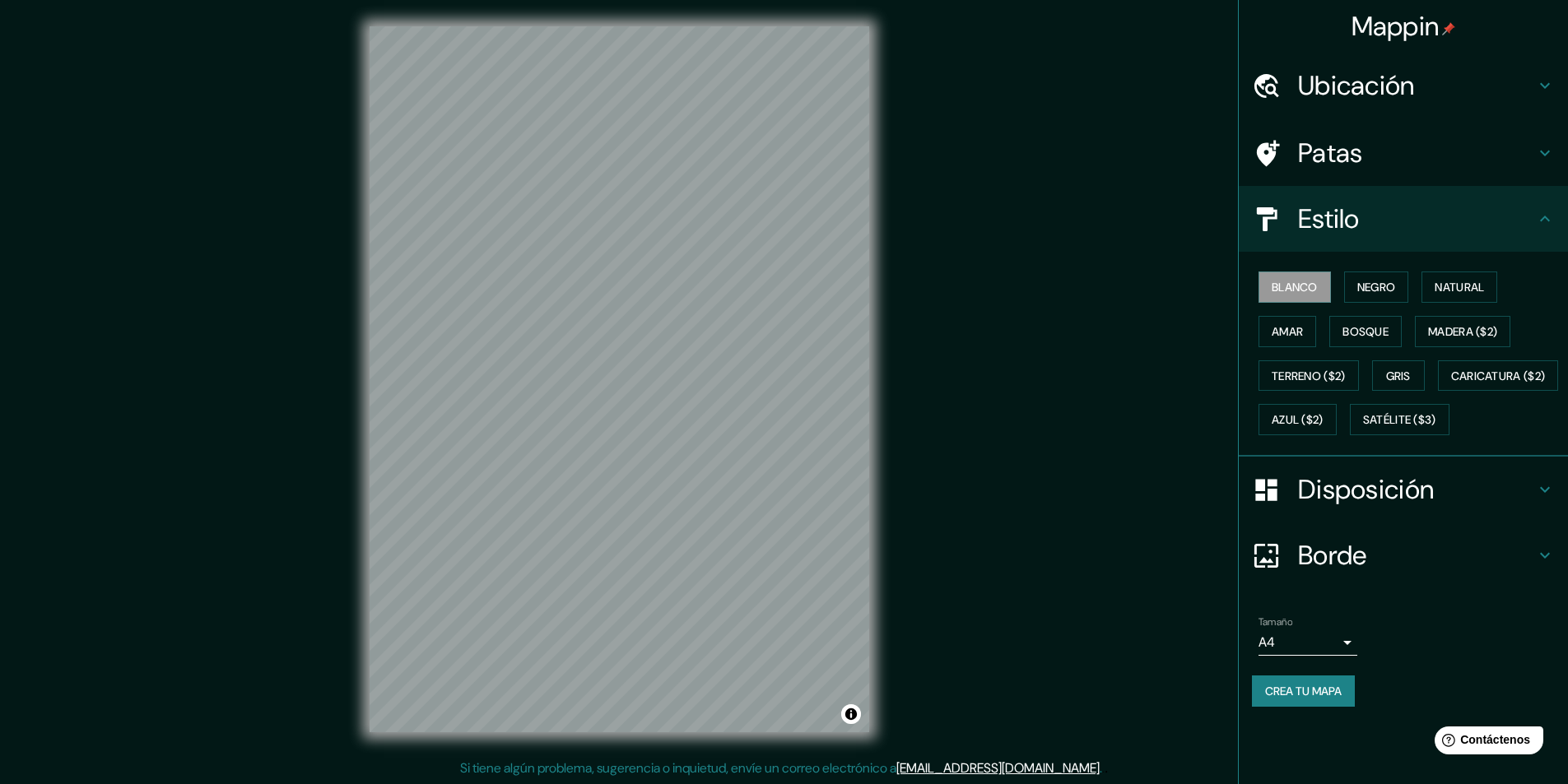
click at [1383, 523] on div "Disposición" at bounding box center [1404, 488] width 329 height 66
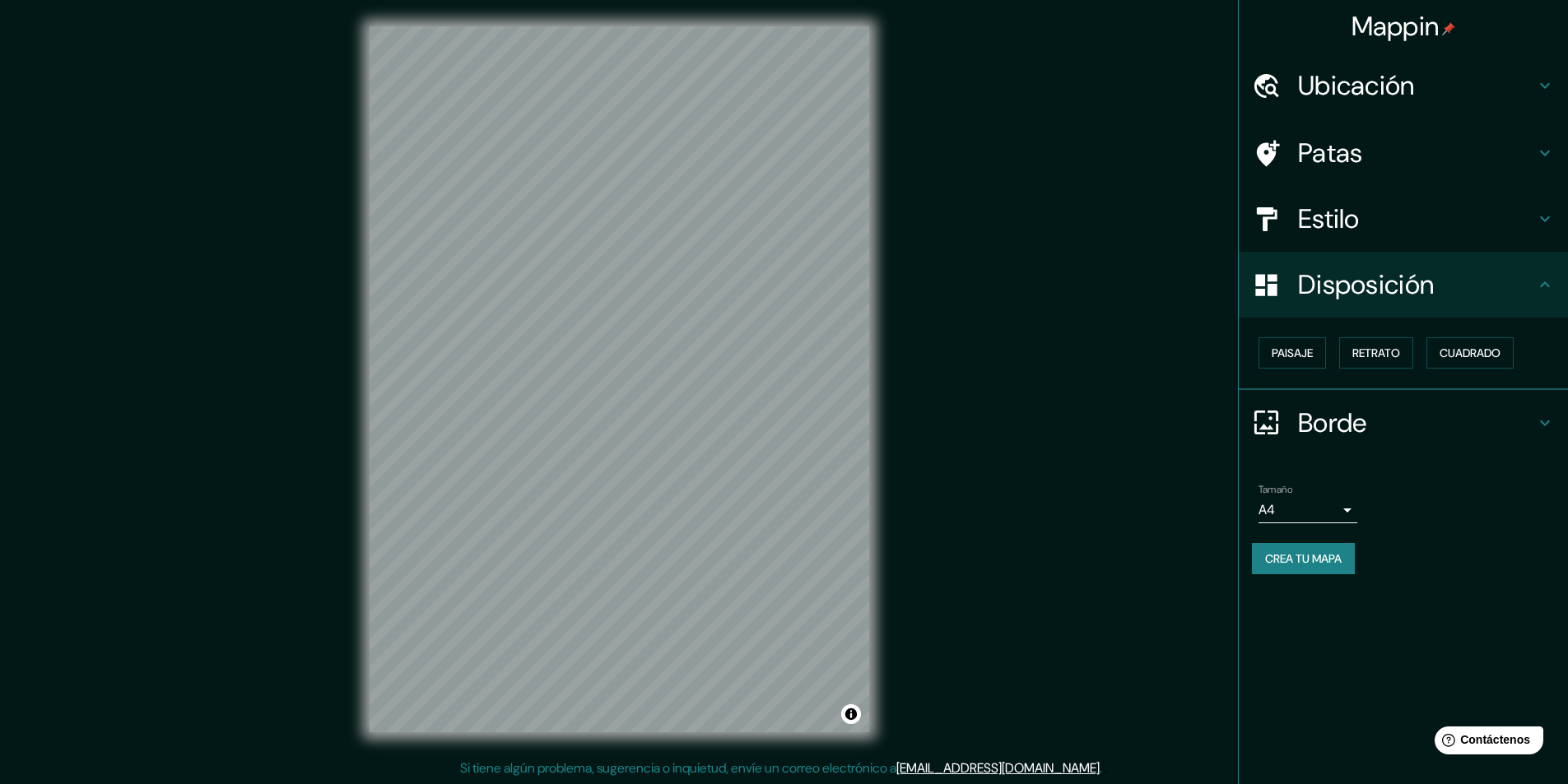
click at [1327, 426] on font "Borde" at bounding box center [1332, 422] width 69 height 34
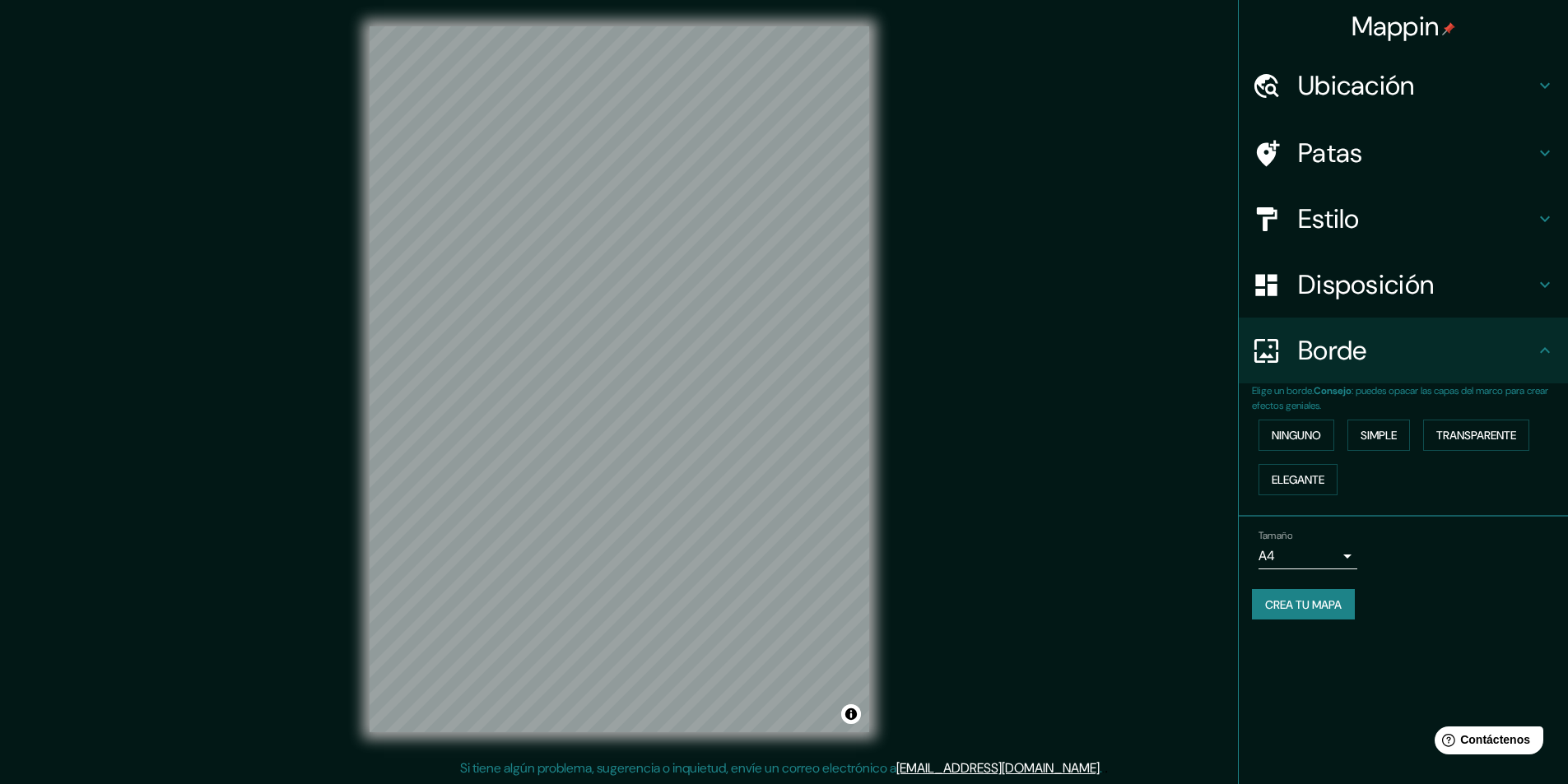
click at [1345, 366] on font "Borde" at bounding box center [1332, 350] width 69 height 34
click at [1511, 297] on h4 "Disposición" at bounding box center [1416, 284] width 237 height 33
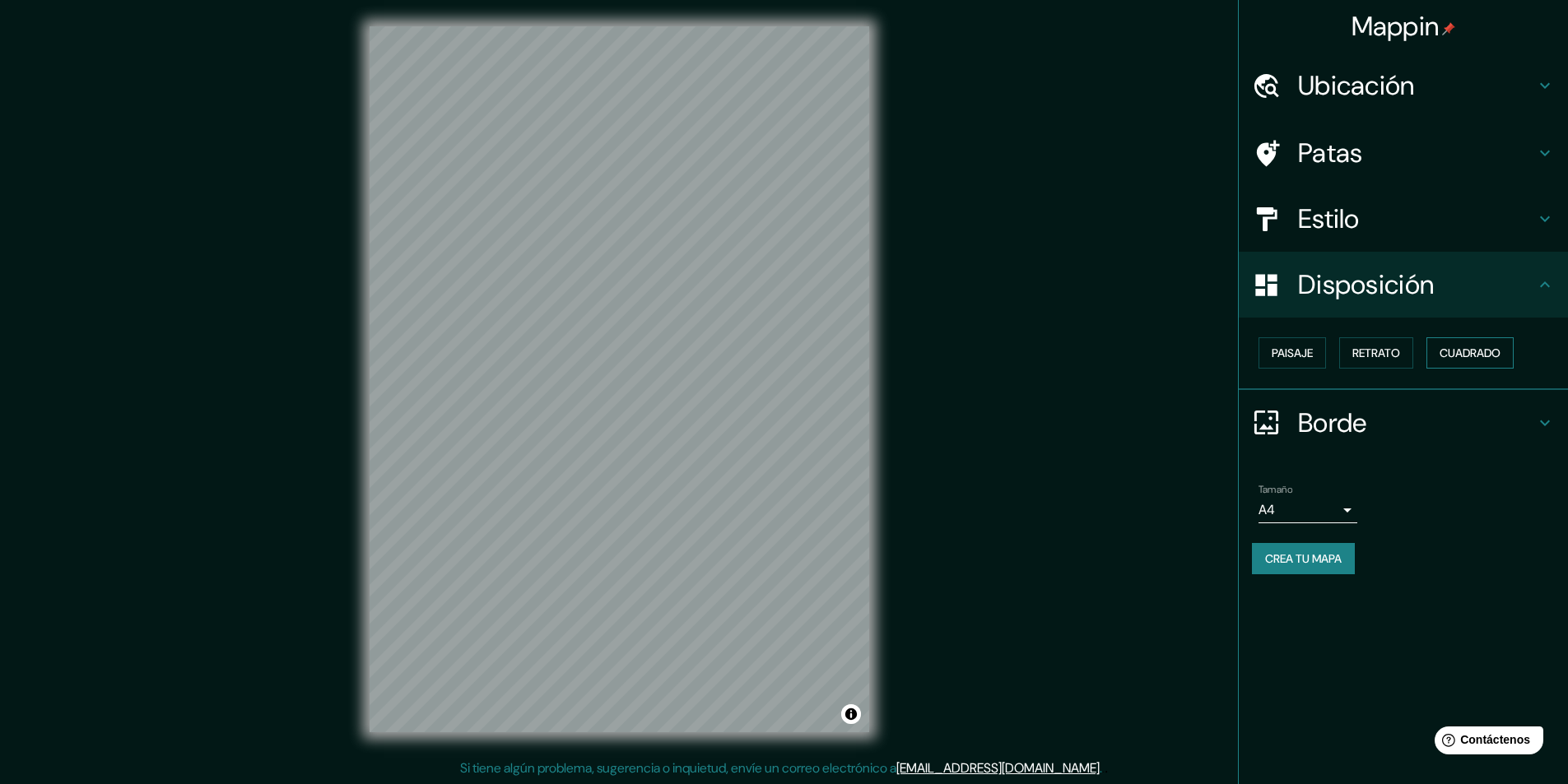
click at [1477, 347] on font "Cuadrado" at bounding box center [1470, 353] width 61 height 15
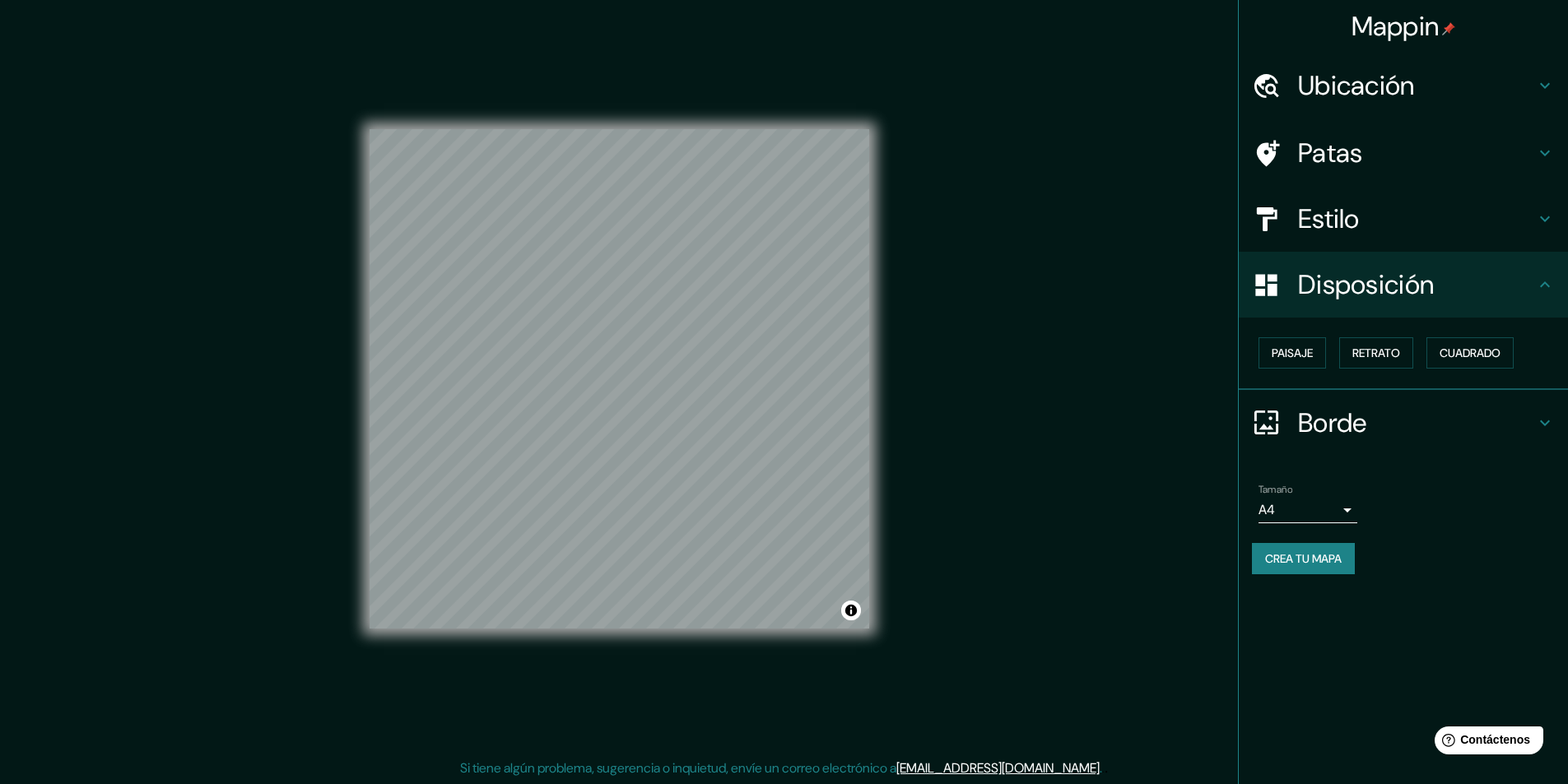
click at [1298, 568] on font "Crea tu mapa" at bounding box center [1303, 558] width 77 height 21
click at [1297, 556] on div "Crea tu mapa" at bounding box center [1404, 559] width 303 height 31
click at [1337, 516] on body "Mappin Ubicación Iquitos, [GEOGRAPHIC_DATA][PERSON_NAME], [GEOGRAPHIC_DATA] Pat…" at bounding box center [790, 392] width 1580 height 784
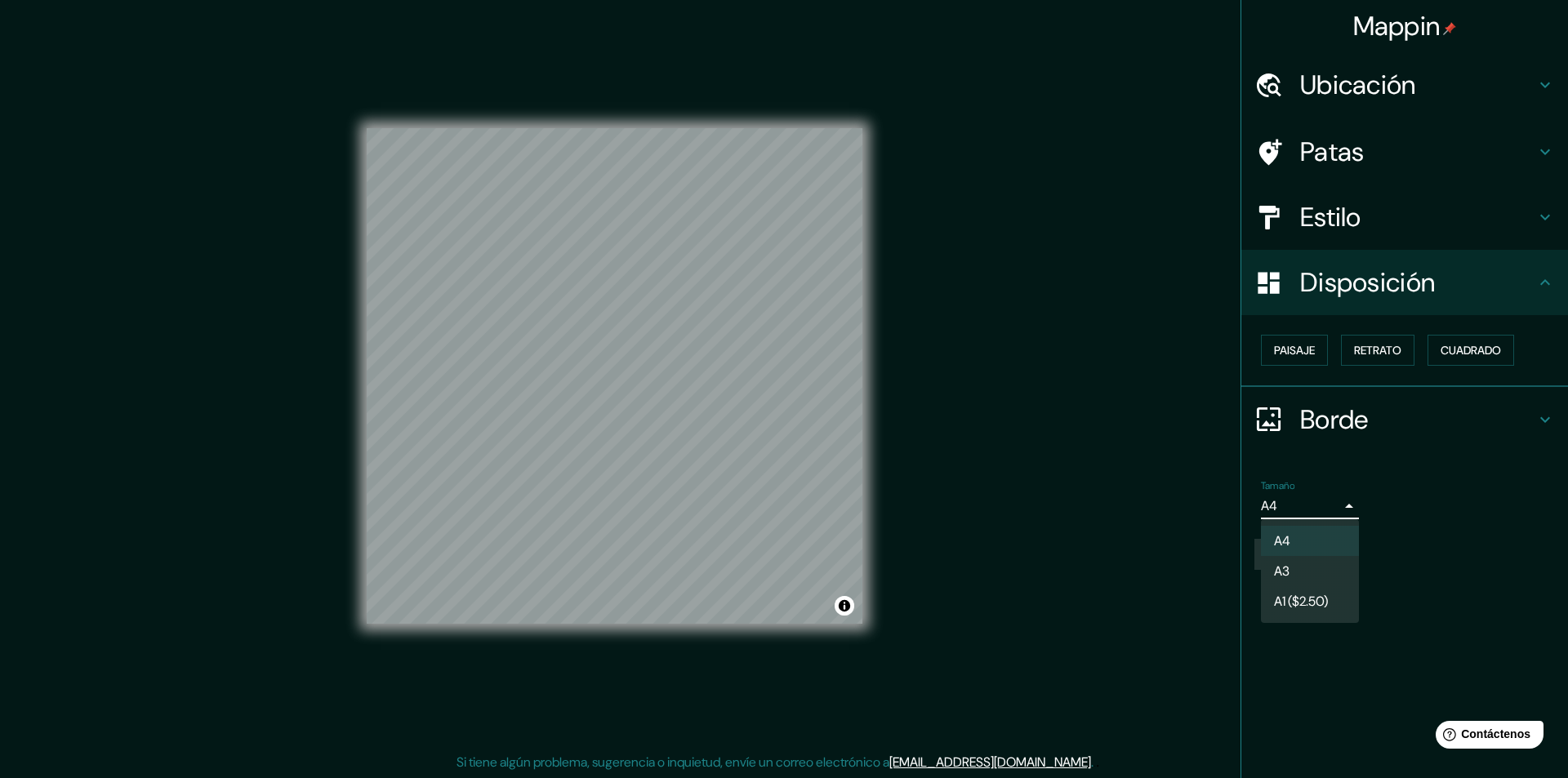
click at [1327, 512] on div at bounding box center [784, 389] width 1568 height 778
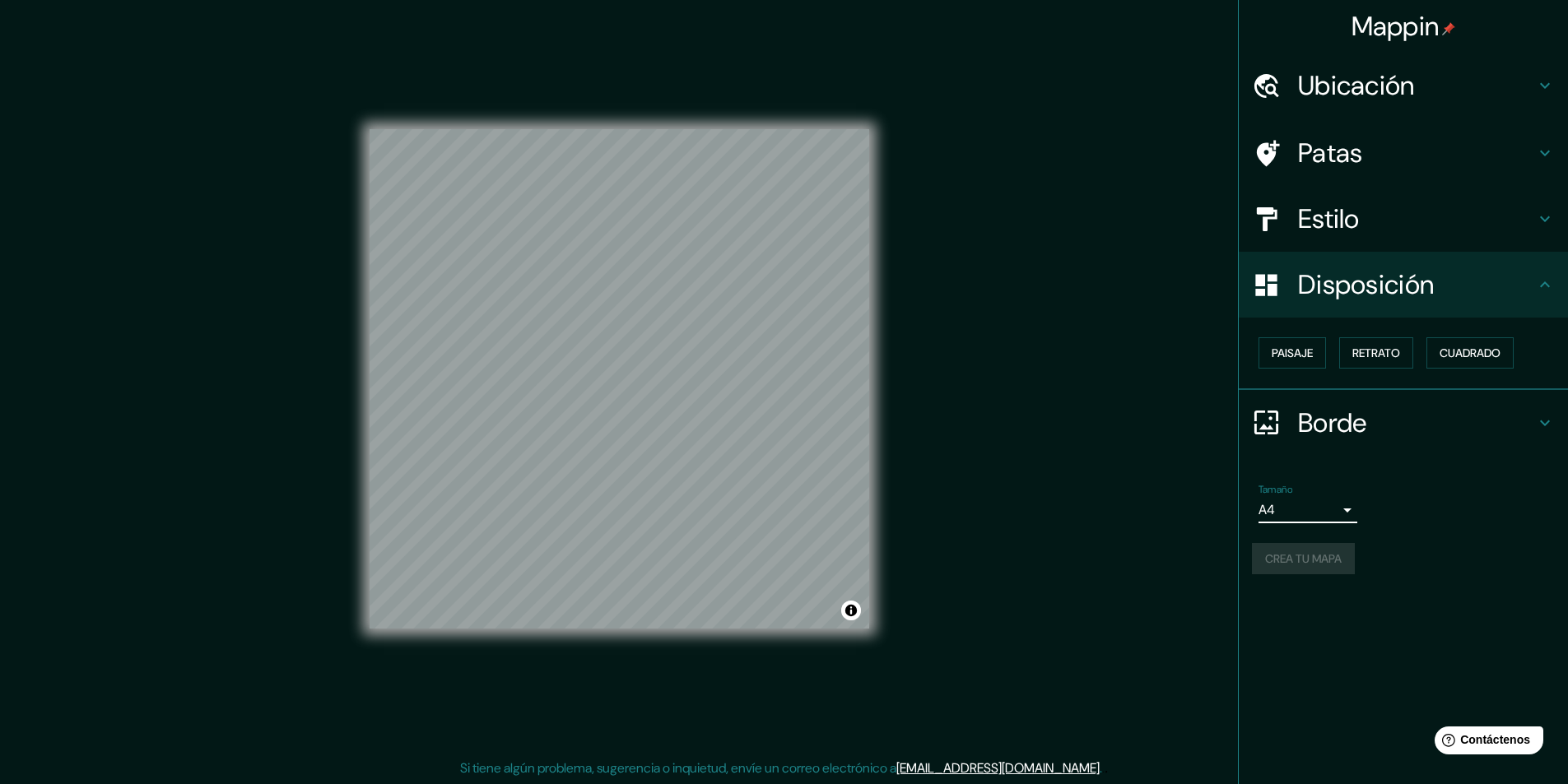
click at [1342, 559] on div "Crea tu mapa" at bounding box center [1404, 559] width 303 height 31
click at [1399, 139] on h4 "Patas" at bounding box center [1416, 153] width 237 height 33
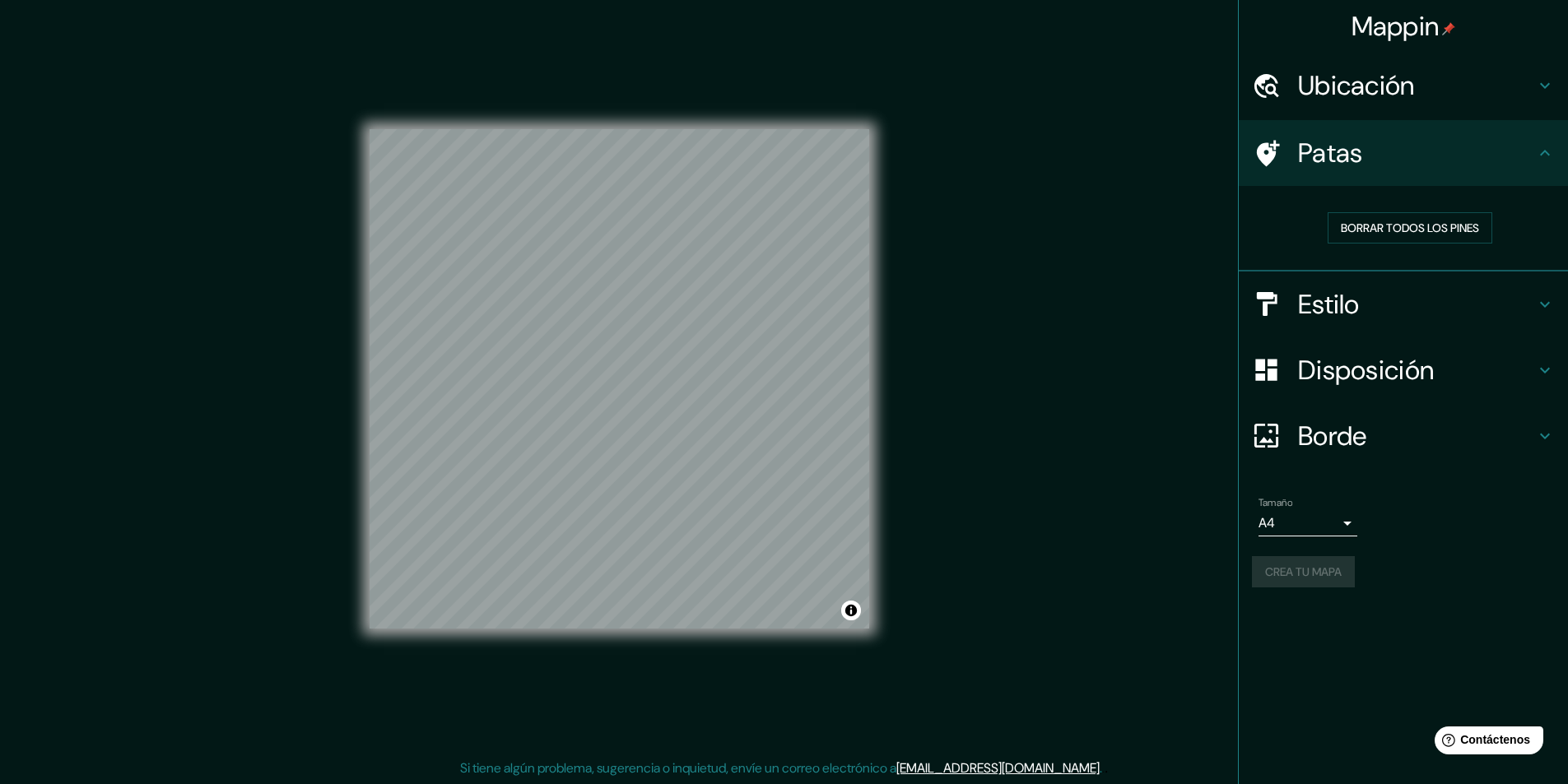
click at [1399, 139] on h4 "Patas" at bounding box center [1416, 153] width 237 height 33
click at [1421, 292] on h4 "Estilo" at bounding box center [1416, 305] width 237 height 33
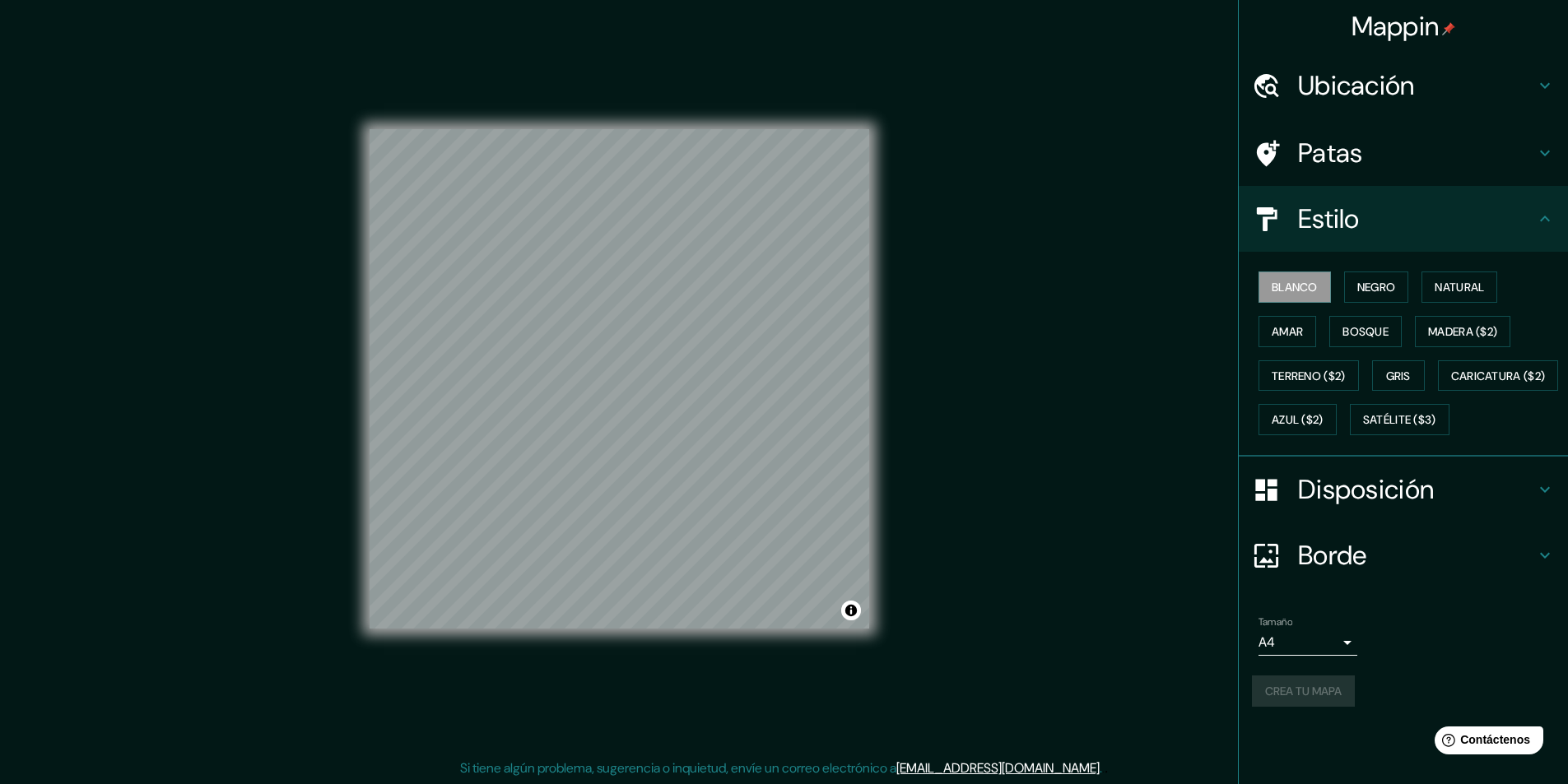
click at [1403, 228] on h4 "Estilo" at bounding box center [1416, 219] width 237 height 33
